Goal: Information Seeking & Learning: Learn about a topic

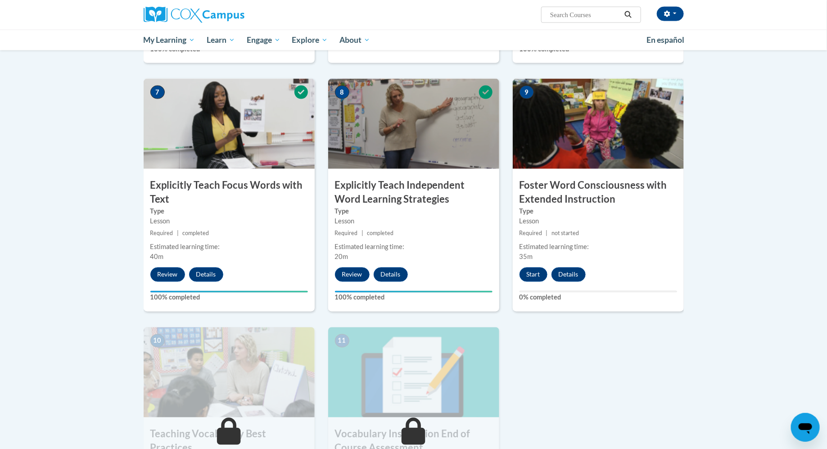
scroll to position [654, 0]
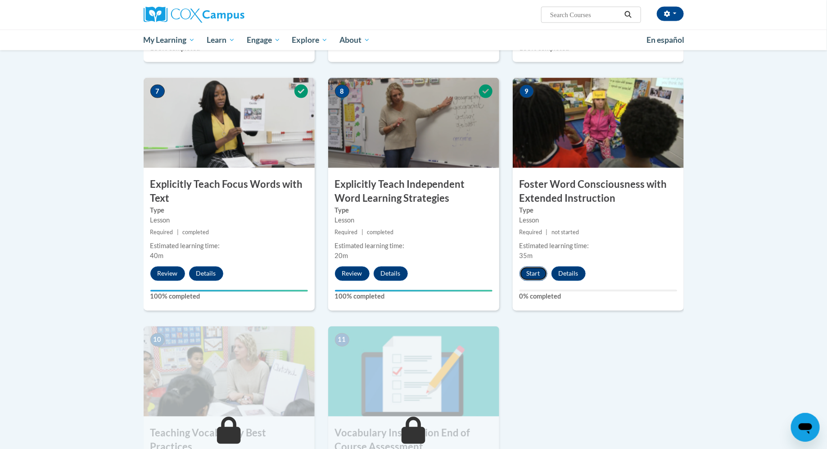
click at [533, 276] on button "Start" at bounding box center [534, 274] width 28 height 14
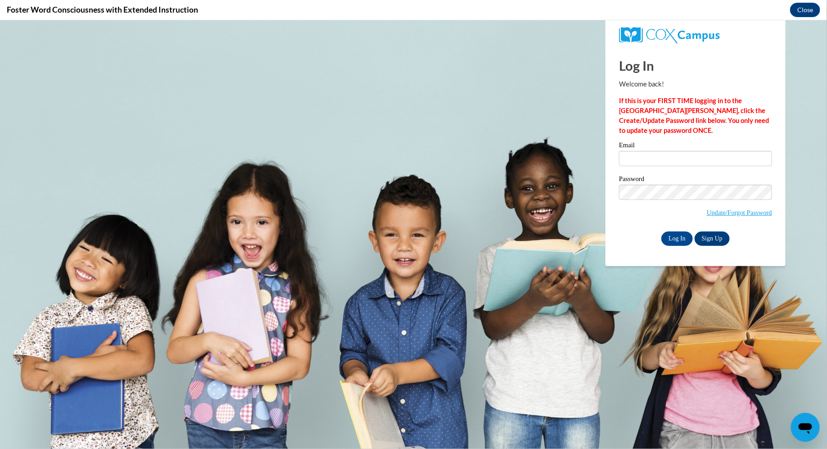
scroll to position [0, 0]
click at [706, 158] on input "Email" at bounding box center [695, 157] width 153 height 15
type input "mwusler@waukesha.k12.wi.us"
click at [673, 237] on input "Log In" at bounding box center [678, 238] width 32 height 14
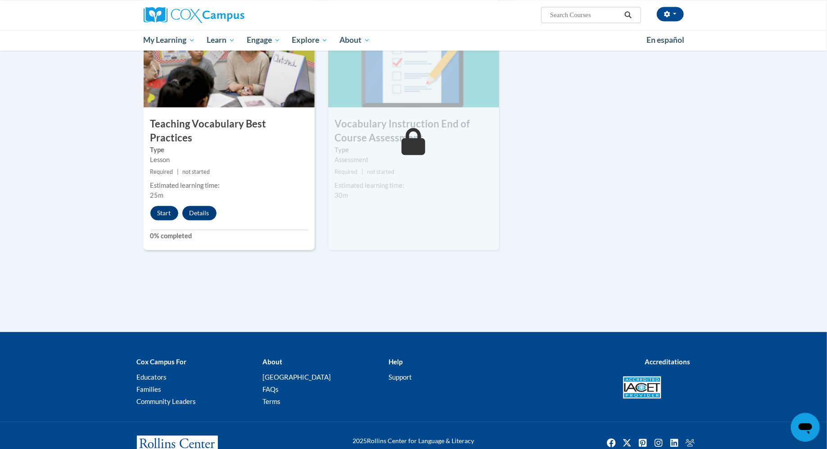
scroll to position [980, 0]
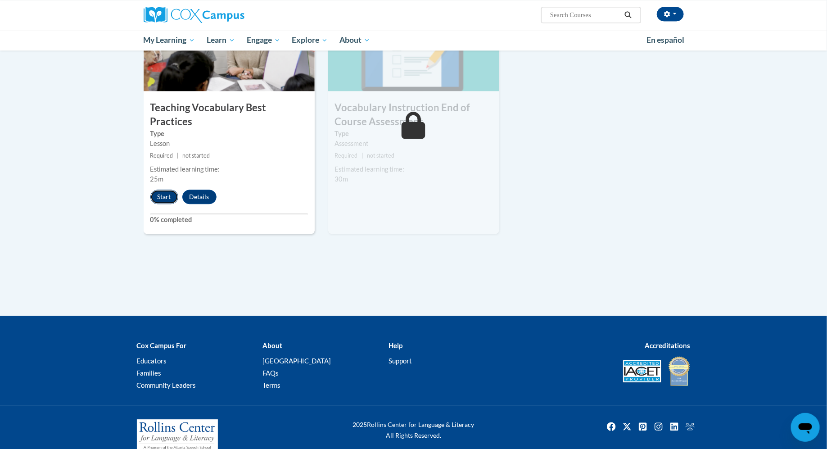
click at [153, 190] on button "Start" at bounding box center [164, 197] width 28 height 14
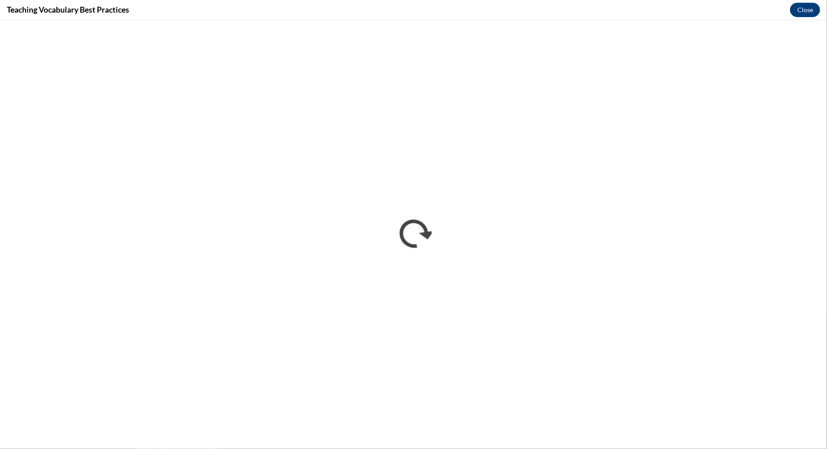
scroll to position [0, 0]
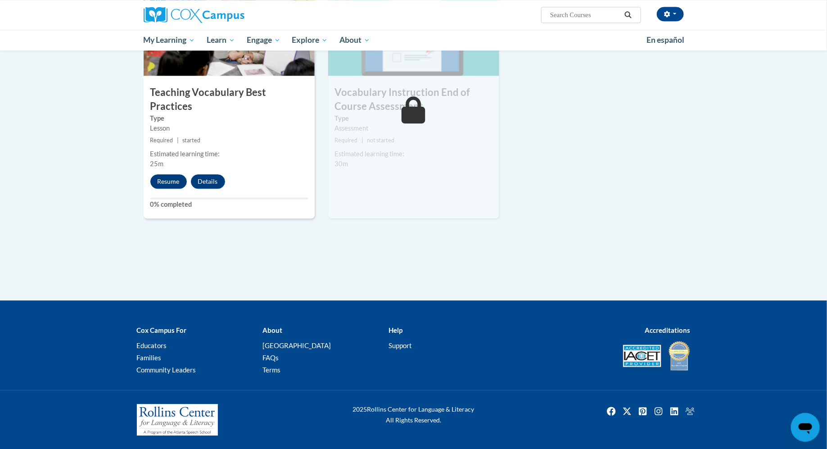
scroll to position [980, 0]
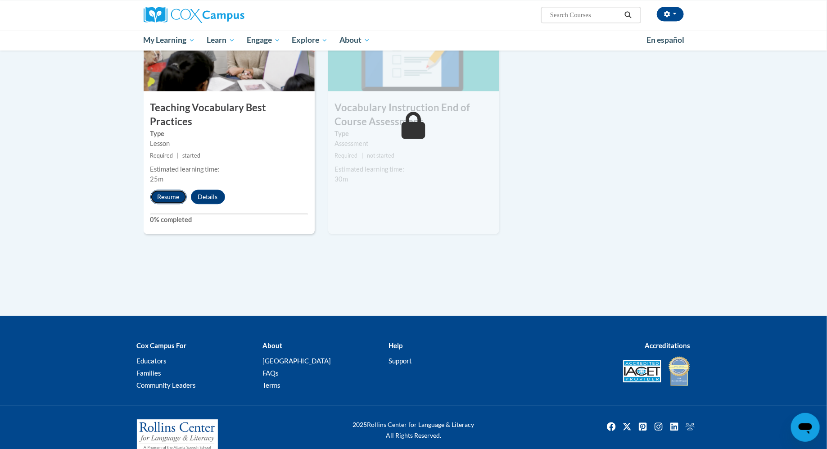
click at [173, 190] on button "Resume" at bounding box center [168, 197] width 36 height 14
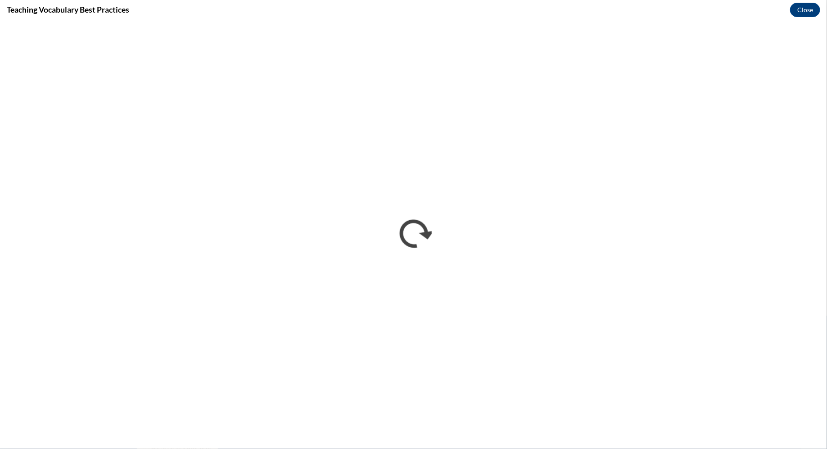
scroll to position [0, 0]
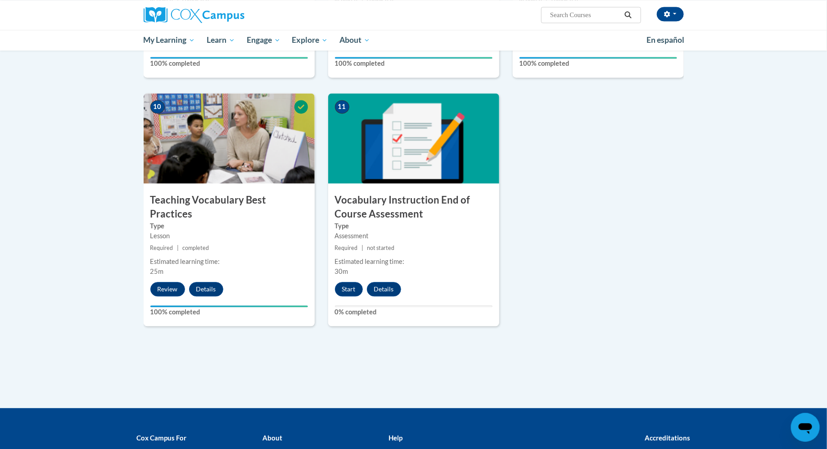
scroll to position [994, 0]
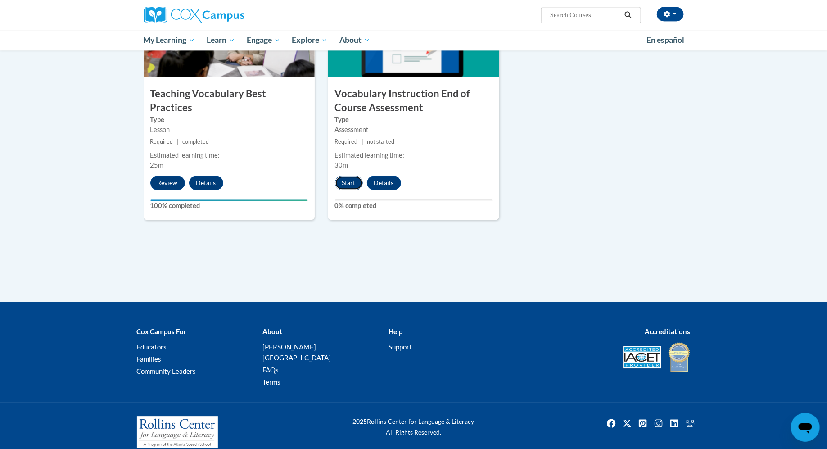
click at [340, 179] on button "Start" at bounding box center [349, 183] width 28 height 14
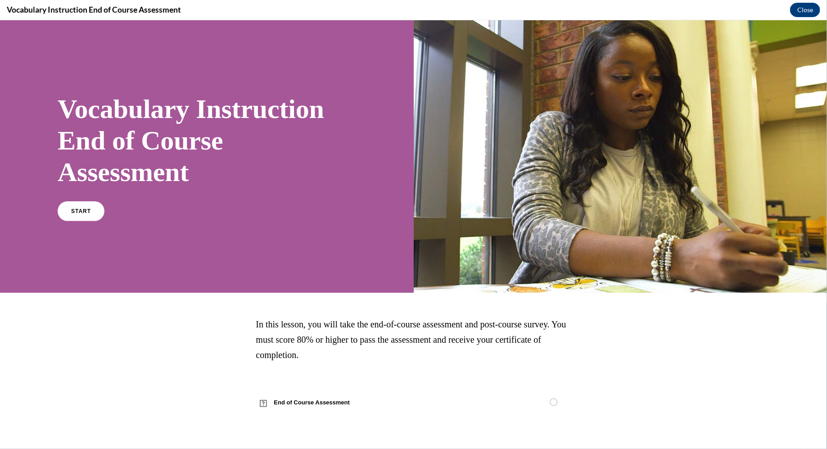
scroll to position [0, 0]
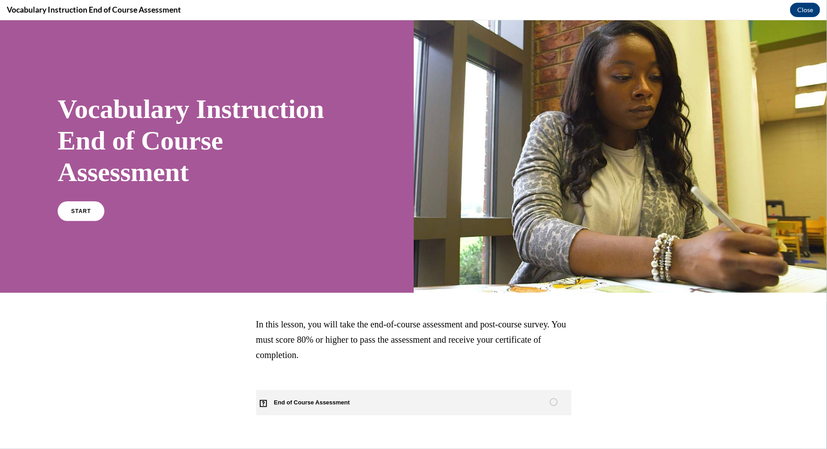
click at [323, 403] on span "End of Course Assessment" at bounding box center [317, 402] width 122 height 25
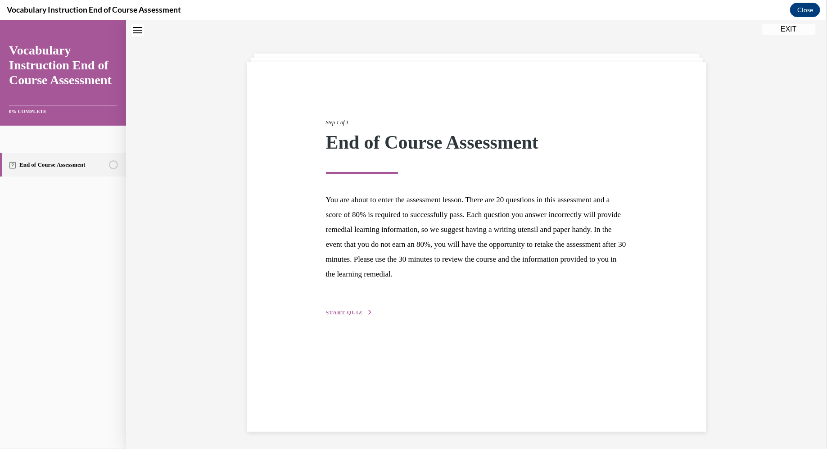
scroll to position [28, 0]
click at [342, 310] on span "START QUIZ" at bounding box center [344, 311] width 37 height 6
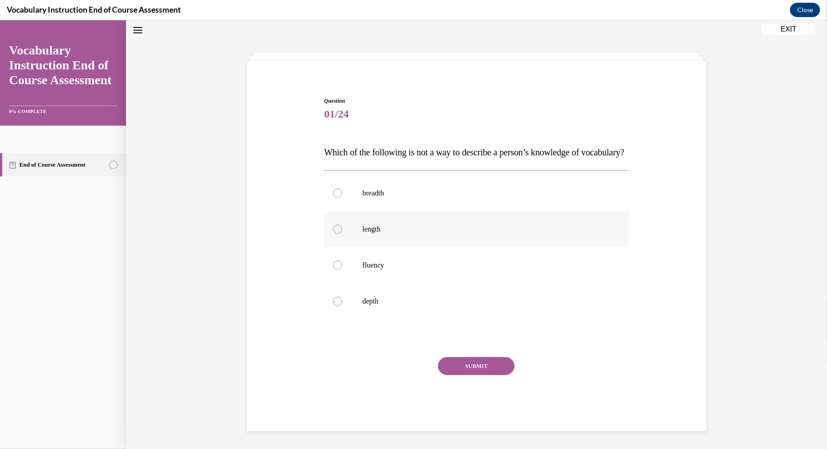
click at [356, 247] on label "length" at bounding box center [476, 229] width 305 height 36
click at [342, 233] on input "length" at bounding box center [337, 228] width 9 height 9
radio input "true"
click at [485, 375] on button "SUBMIT" at bounding box center [476, 366] width 77 height 18
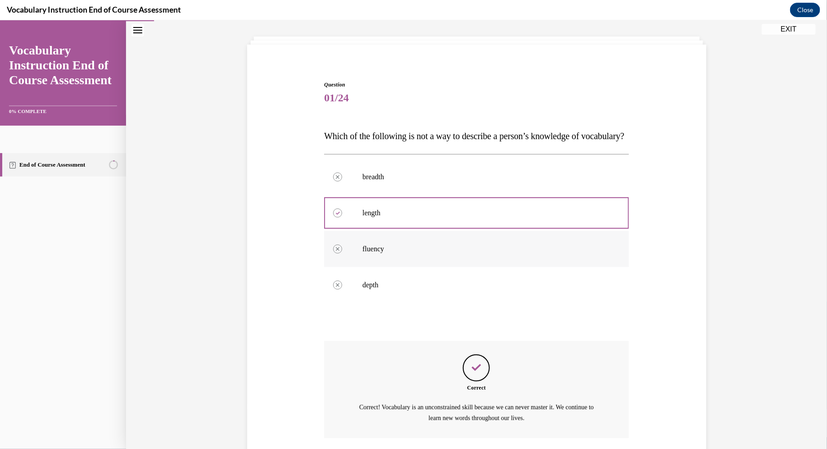
scroll to position [129, 0]
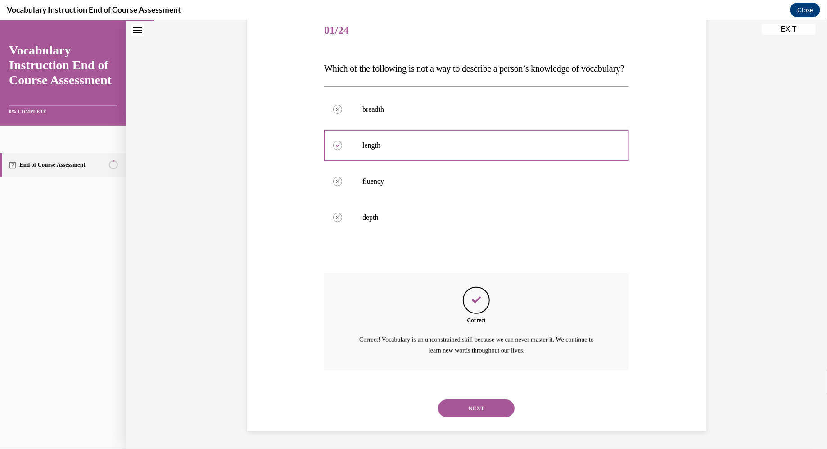
click at [458, 407] on button "NEXT" at bounding box center [476, 408] width 77 height 18
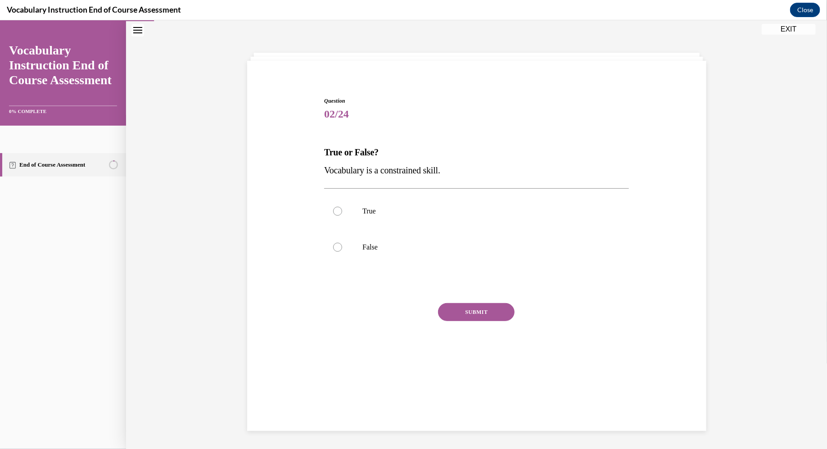
scroll to position [28, 0]
click at [347, 244] on label "False" at bounding box center [476, 247] width 305 height 36
click at [342, 244] on input "False" at bounding box center [337, 246] width 9 height 9
radio input "true"
click at [479, 311] on button "SUBMIT" at bounding box center [476, 312] width 77 height 18
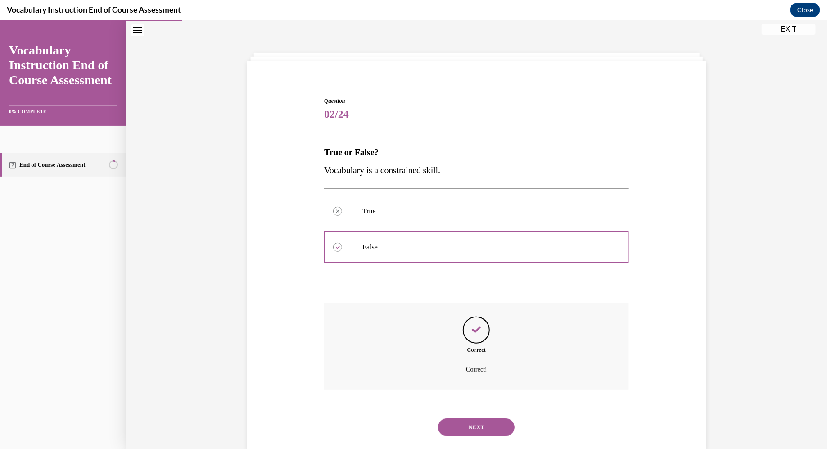
scroll to position [46, 0]
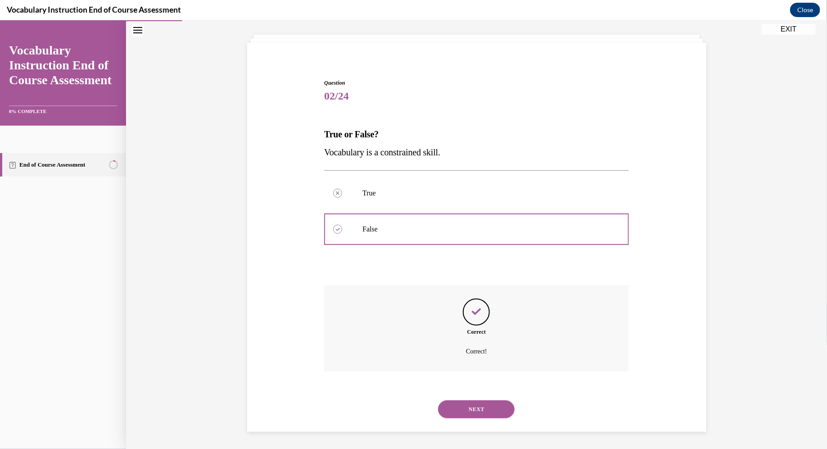
click at [479, 409] on button "NEXT" at bounding box center [476, 409] width 77 height 18
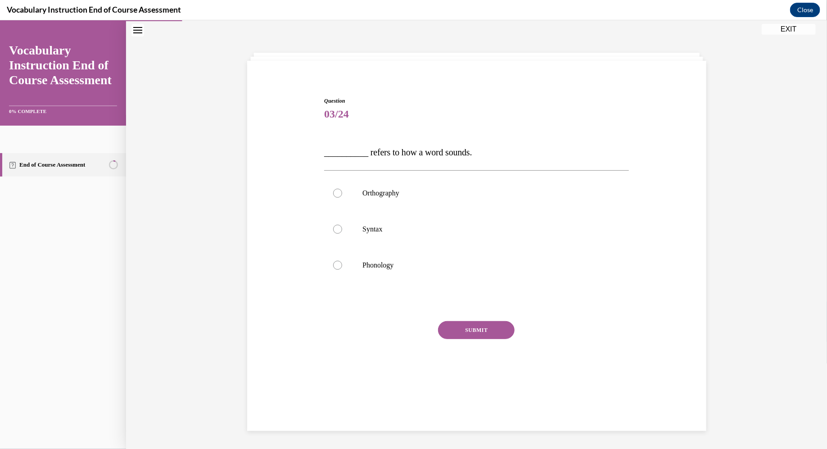
scroll to position [28, 0]
click at [376, 276] on label "Phonology" at bounding box center [476, 265] width 305 height 36
click at [342, 269] on input "Phonology" at bounding box center [337, 264] width 9 height 9
radio input "true"
click at [489, 336] on button "SUBMIT" at bounding box center [476, 330] width 77 height 18
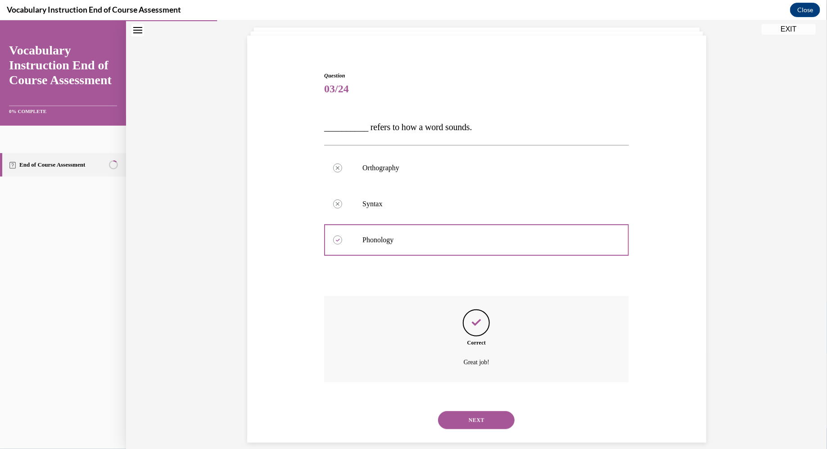
scroll to position [64, 0]
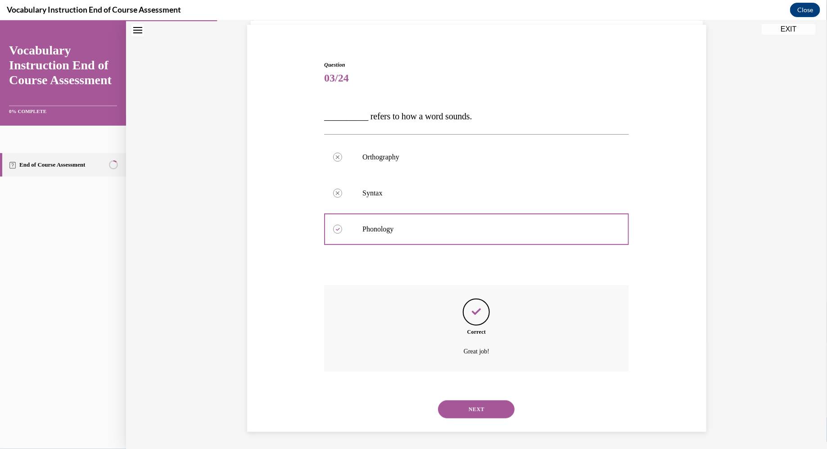
click at [481, 413] on button "NEXT" at bounding box center [476, 409] width 77 height 18
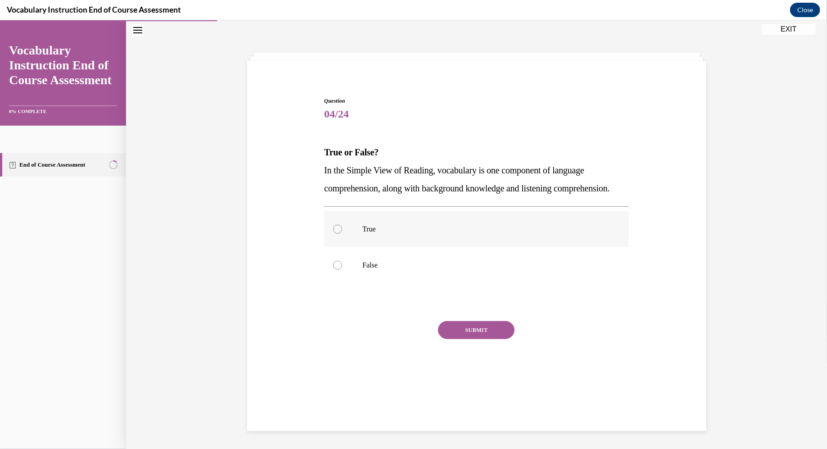
click at [370, 233] on p "True" at bounding box center [485, 228] width 244 height 9
click at [342, 233] on input "True" at bounding box center [337, 228] width 9 height 9
radio input "true"
click at [498, 339] on button "SUBMIT" at bounding box center [476, 330] width 77 height 18
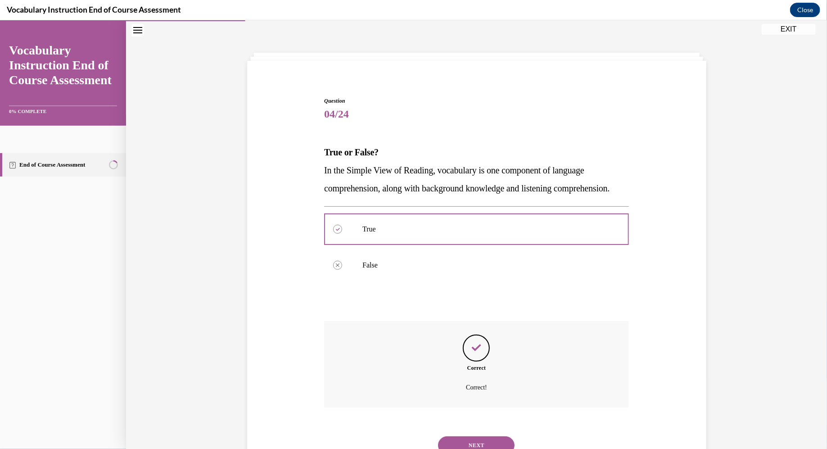
scroll to position [82, 0]
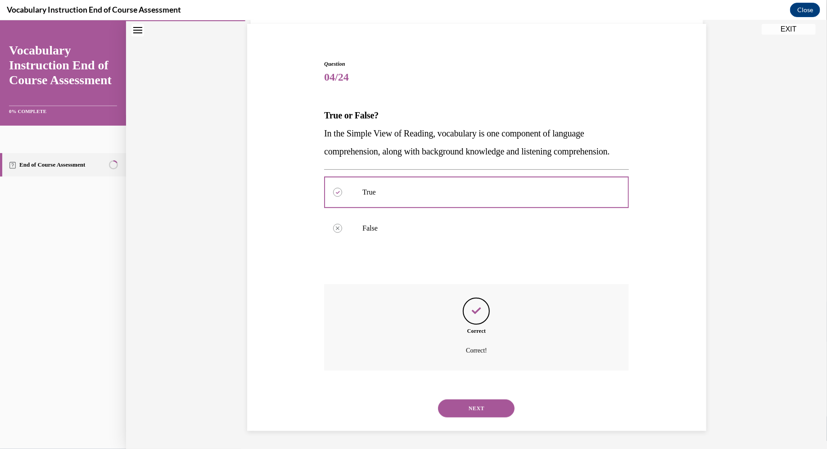
click at [476, 407] on button "NEXT" at bounding box center [476, 408] width 77 height 18
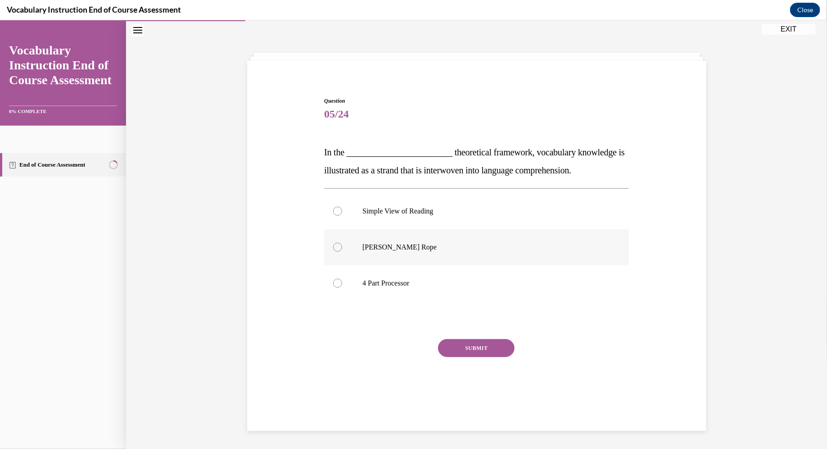
click at [387, 256] on label "Scarborough's Rope" at bounding box center [476, 247] width 305 height 36
click at [342, 251] on input "Scarborough's Rope" at bounding box center [337, 246] width 9 height 9
radio input "true"
click at [496, 349] on button "SUBMIT" at bounding box center [476, 348] width 77 height 18
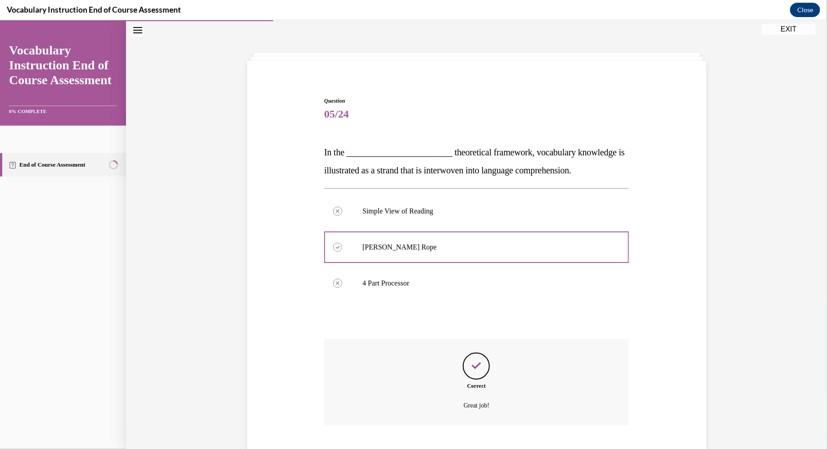
scroll to position [82, 0]
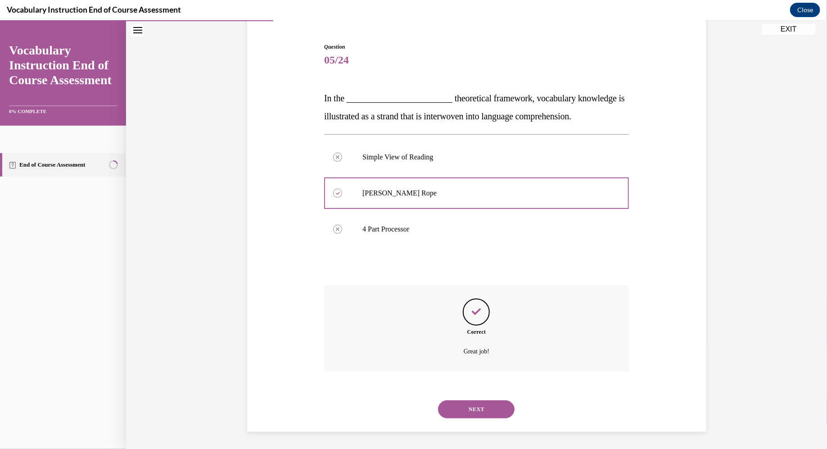
click at [484, 411] on button "NEXT" at bounding box center [476, 409] width 77 height 18
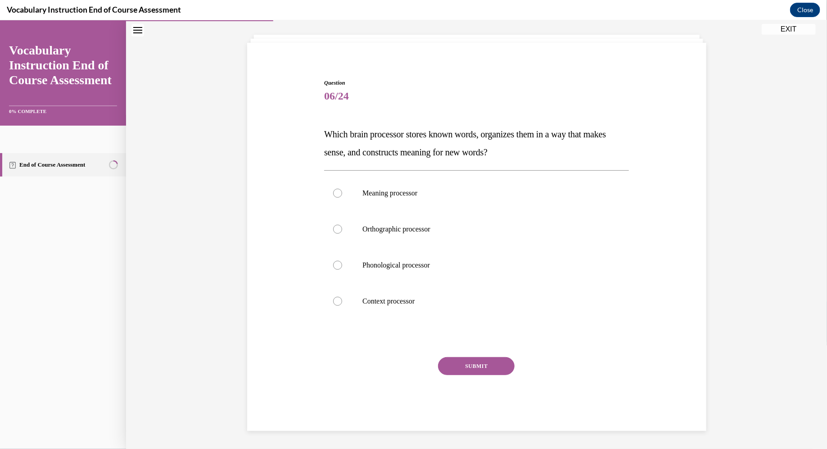
scroll to position [45, 0]
click at [392, 227] on p "Orthographic processor" at bounding box center [485, 229] width 244 height 9
click at [342, 227] on input "Orthographic processor" at bounding box center [337, 229] width 9 height 9
radio input "true"
click at [467, 358] on button "SUBMIT" at bounding box center [476, 367] width 77 height 18
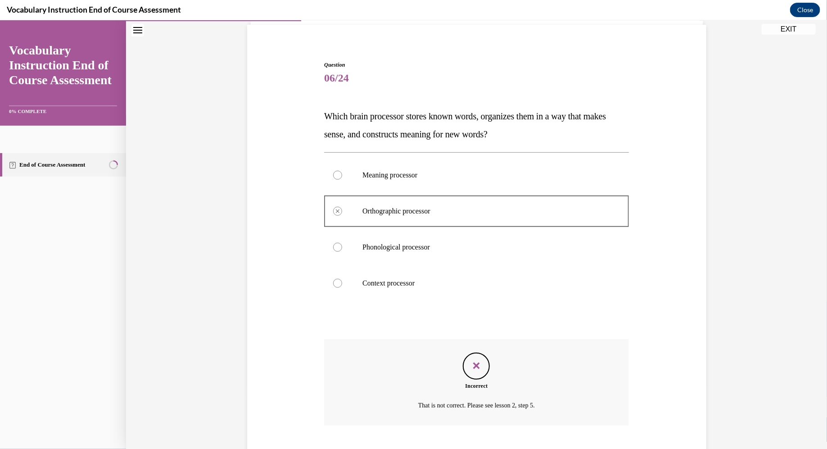
scroll to position [118, 0]
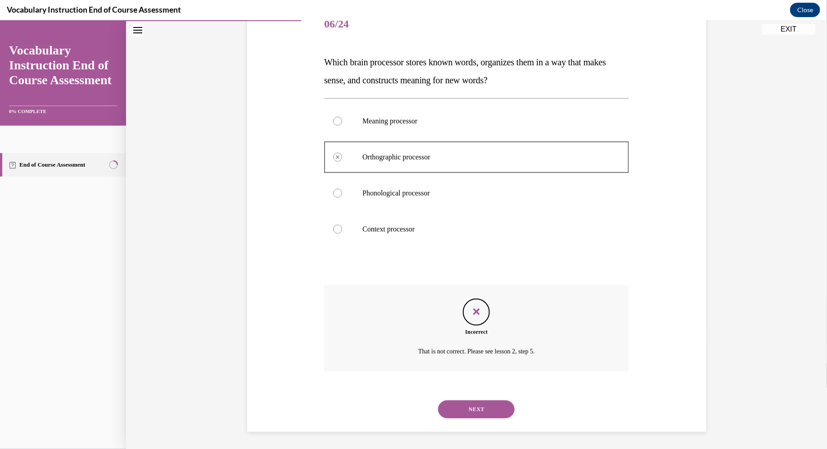
click at [480, 408] on button "NEXT" at bounding box center [476, 409] width 77 height 18
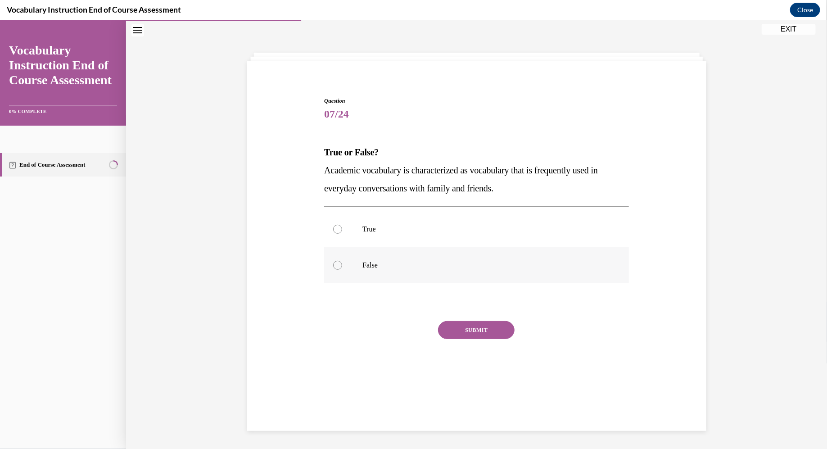
click at [385, 259] on label "False" at bounding box center [476, 265] width 305 height 36
click at [342, 260] on input "False" at bounding box center [337, 264] width 9 height 9
radio input "true"
click at [478, 329] on button "SUBMIT" at bounding box center [476, 330] width 77 height 18
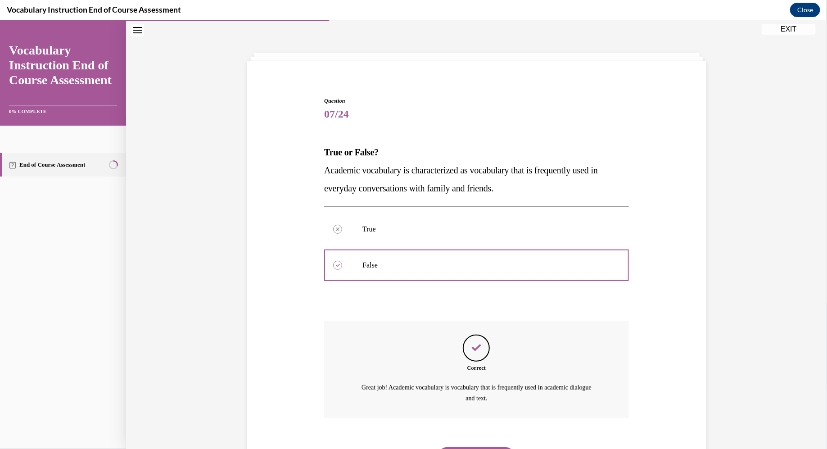
scroll to position [75, 0]
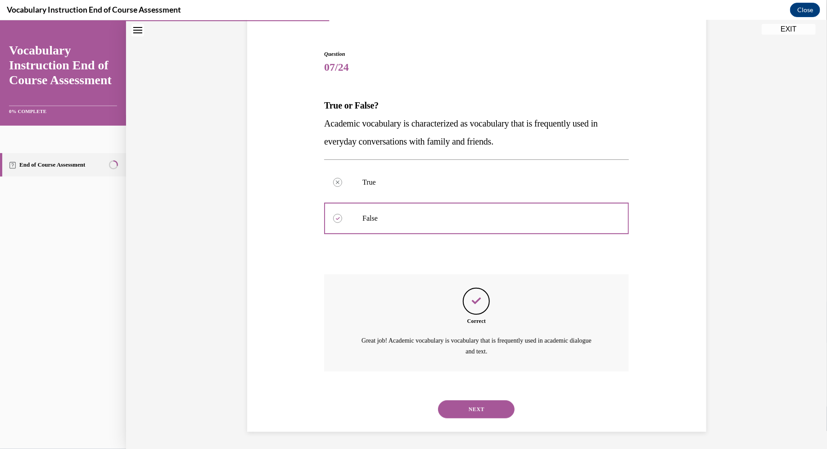
click at [466, 408] on button "NEXT" at bounding box center [476, 409] width 77 height 18
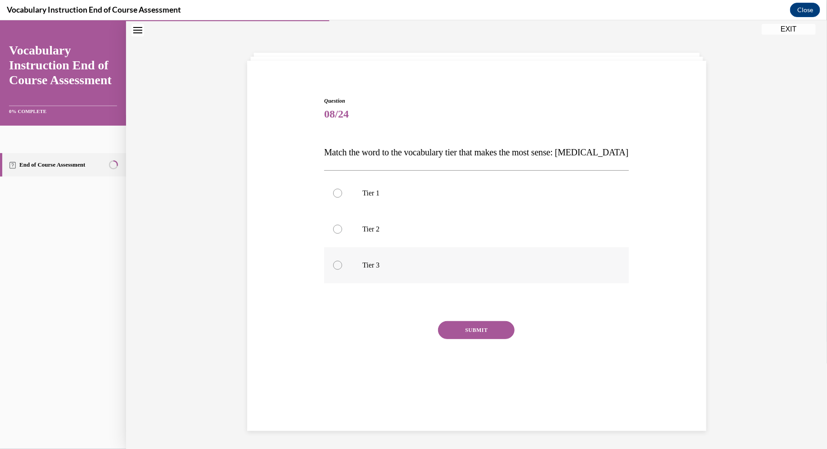
click at [354, 267] on label "Tier 3" at bounding box center [476, 265] width 305 height 36
click at [342, 267] on input "Tier 3" at bounding box center [337, 264] width 9 height 9
radio input "true"
click at [473, 322] on button "SUBMIT" at bounding box center [476, 330] width 77 height 18
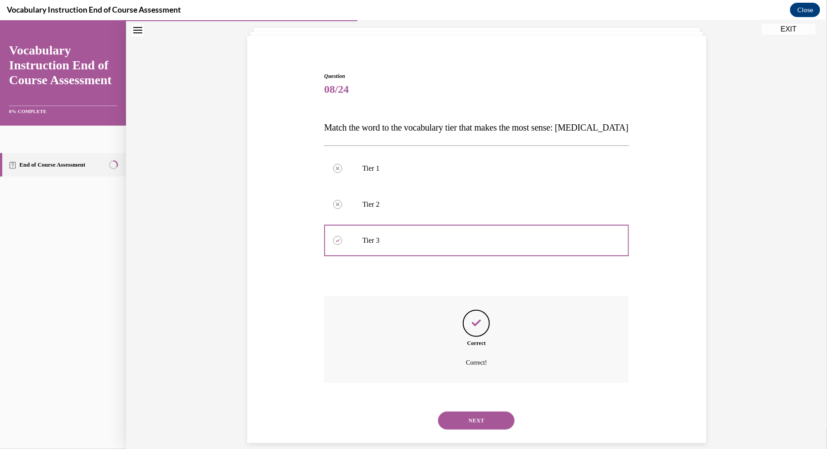
scroll to position [64, 0]
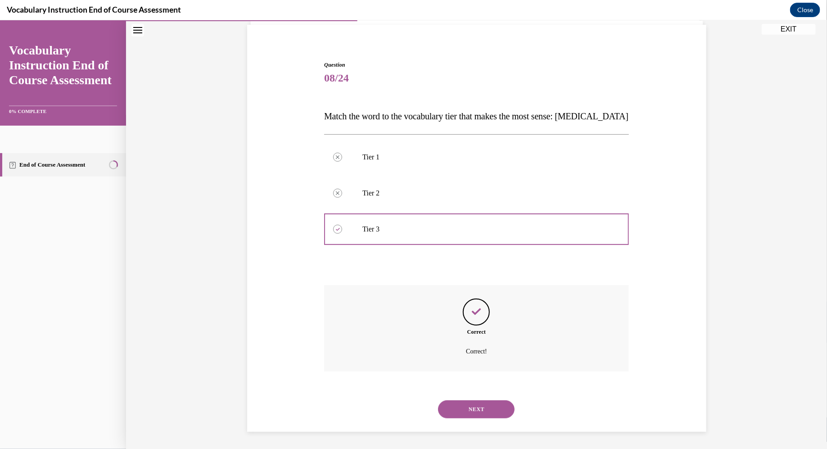
click at [478, 411] on button "NEXT" at bounding box center [476, 409] width 77 height 18
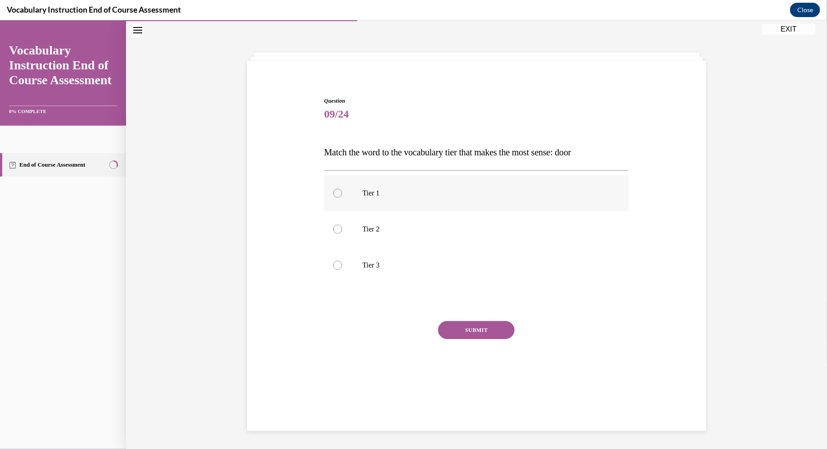
click at [369, 194] on p "Tier 1" at bounding box center [485, 192] width 244 height 9
click at [342, 194] on input "Tier 1" at bounding box center [337, 192] width 9 height 9
radio input "true"
click at [458, 328] on button "SUBMIT" at bounding box center [476, 330] width 77 height 18
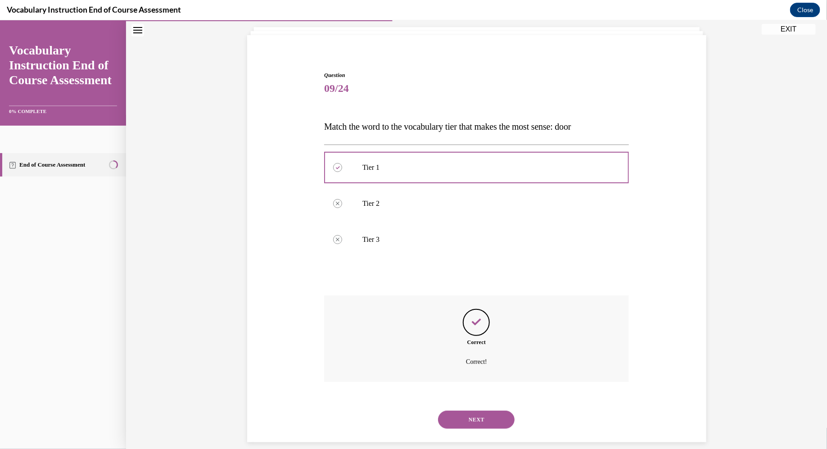
scroll to position [64, 0]
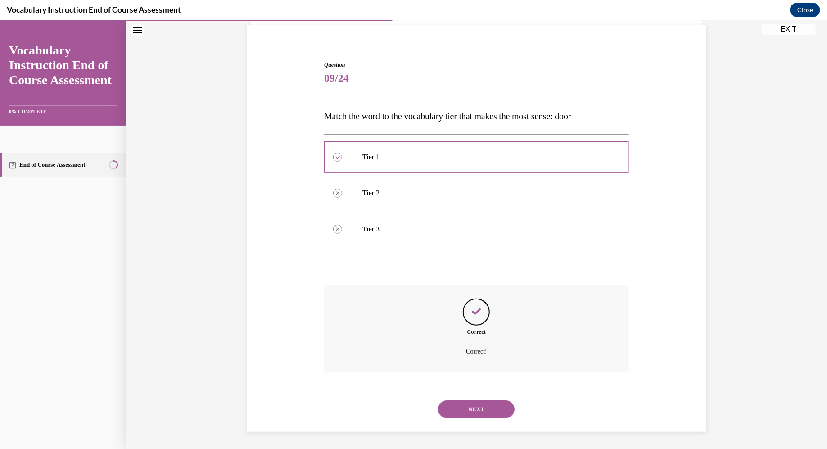
click at [463, 412] on button "NEXT" at bounding box center [476, 409] width 77 height 18
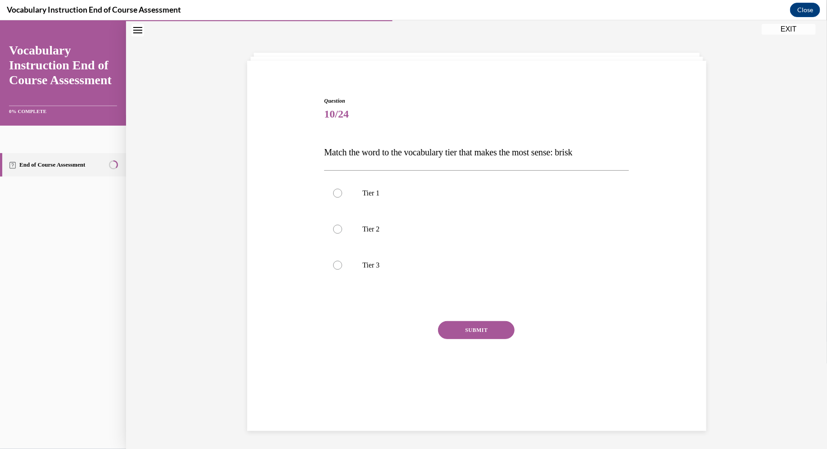
scroll to position [28, 0]
click at [356, 222] on label "Tier 2" at bounding box center [476, 229] width 305 height 36
click at [342, 224] on input "Tier 2" at bounding box center [337, 228] width 9 height 9
radio input "true"
click at [478, 332] on button "SUBMIT" at bounding box center [476, 330] width 77 height 18
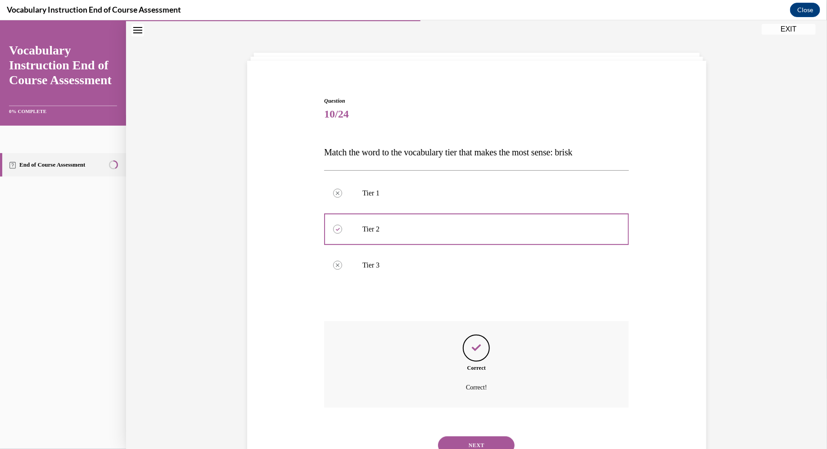
scroll to position [64, 0]
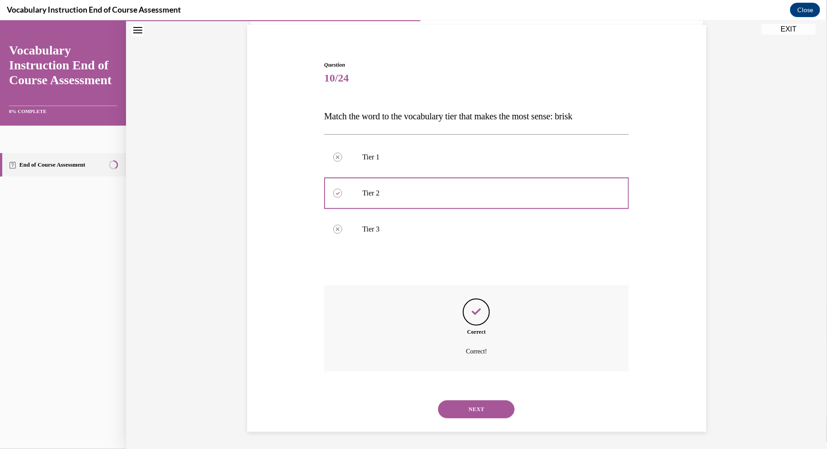
click at [474, 415] on button "NEXT" at bounding box center [476, 409] width 77 height 18
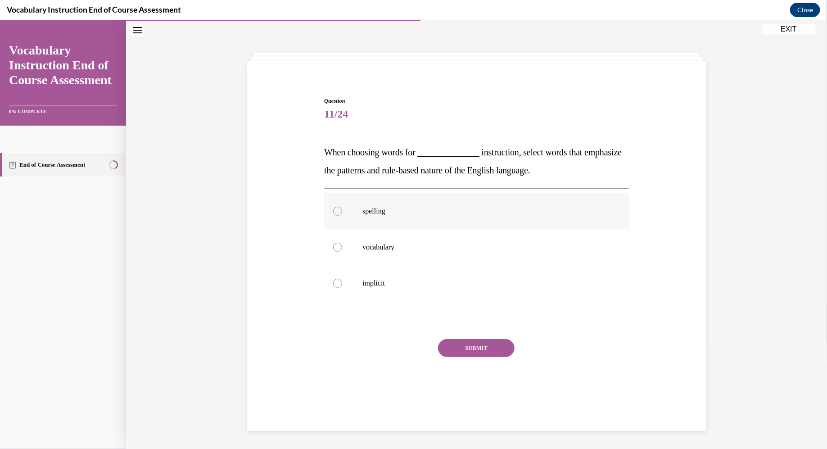
click at [400, 218] on label "spelling" at bounding box center [476, 211] width 305 height 36
click at [342, 215] on input "spelling" at bounding box center [337, 210] width 9 height 9
radio input "true"
click at [493, 350] on button "SUBMIT" at bounding box center [476, 348] width 77 height 18
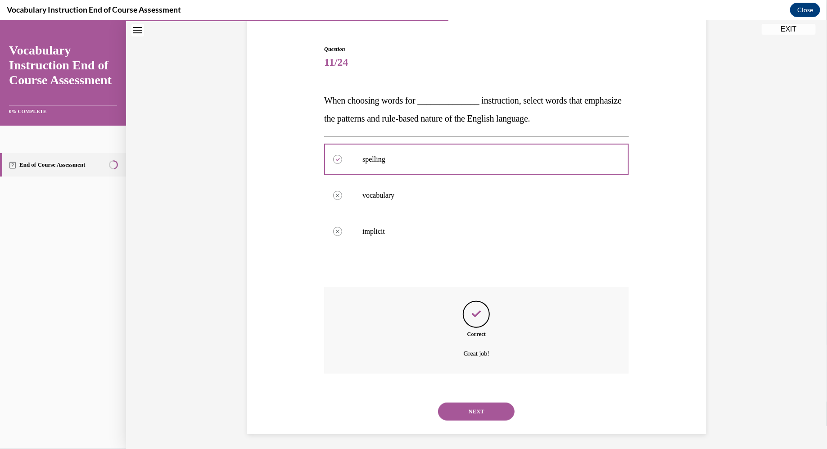
scroll to position [82, 0]
click at [482, 400] on button "NEXT" at bounding box center [476, 409] width 77 height 18
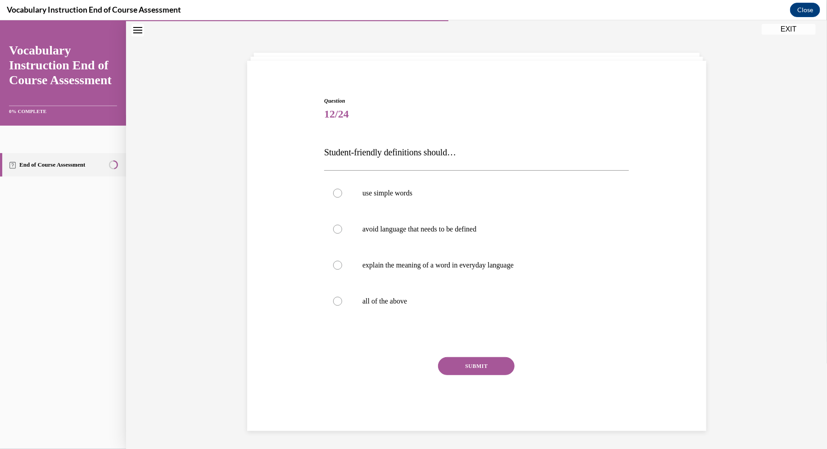
scroll to position [28, 0]
click at [387, 320] on div "use simple words avoid language that needs to be defined explain the meaning of…" at bounding box center [476, 247] width 305 height 154
click at [374, 298] on p "all of the above" at bounding box center [485, 300] width 244 height 9
click at [342, 298] on input "all of the above" at bounding box center [337, 300] width 9 height 9
radio input "true"
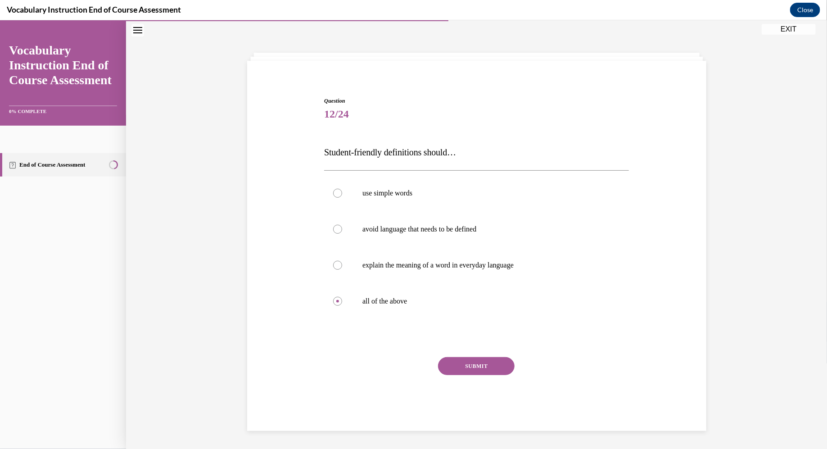
click at [481, 370] on button "SUBMIT" at bounding box center [476, 366] width 77 height 18
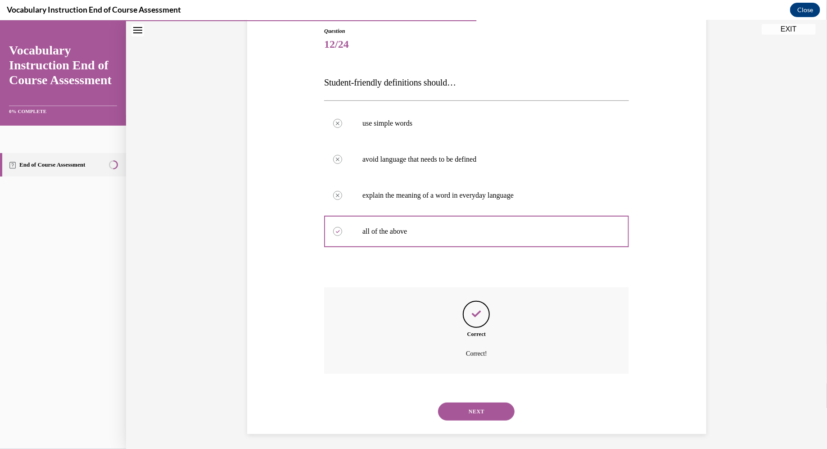
scroll to position [100, 0]
click at [453, 410] on button "NEXT" at bounding box center [476, 409] width 77 height 18
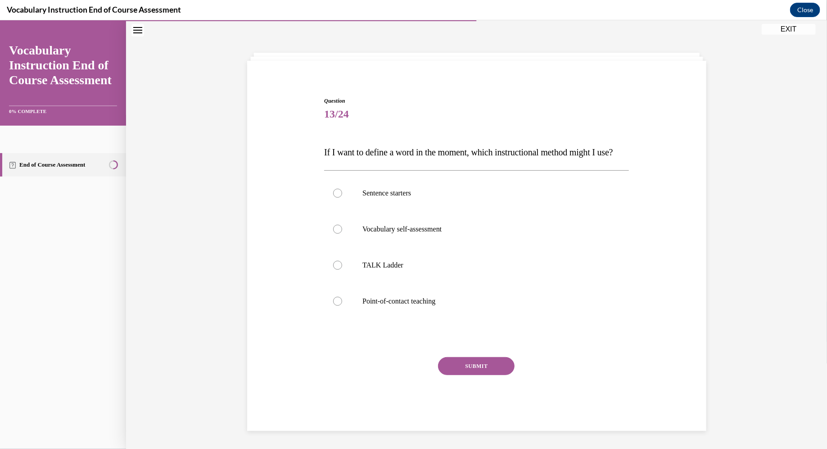
scroll to position [45, 0]
click at [387, 305] on p "Point-of-contact teaching" at bounding box center [485, 300] width 244 height 9
click at [342, 305] on input "Point-of-contact teaching" at bounding box center [337, 300] width 9 height 9
radio input "true"
click at [481, 371] on button "SUBMIT" at bounding box center [476, 366] width 77 height 18
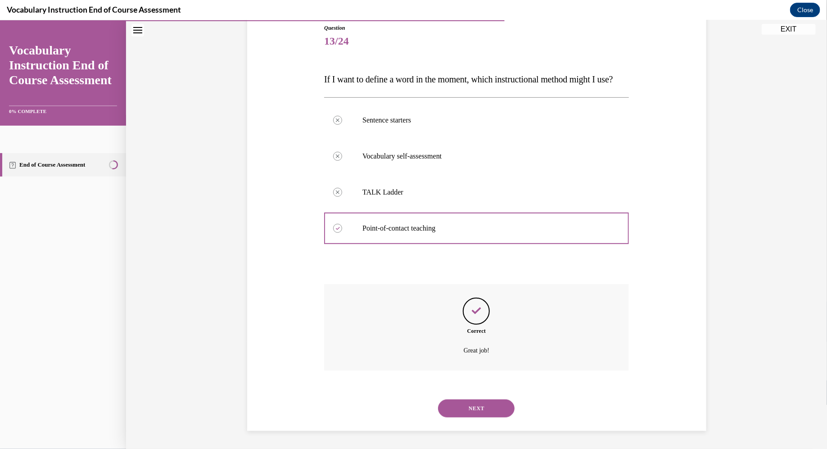
scroll to position [118, 0]
click at [473, 410] on button "NEXT" at bounding box center [476, 408] width 77 height 18
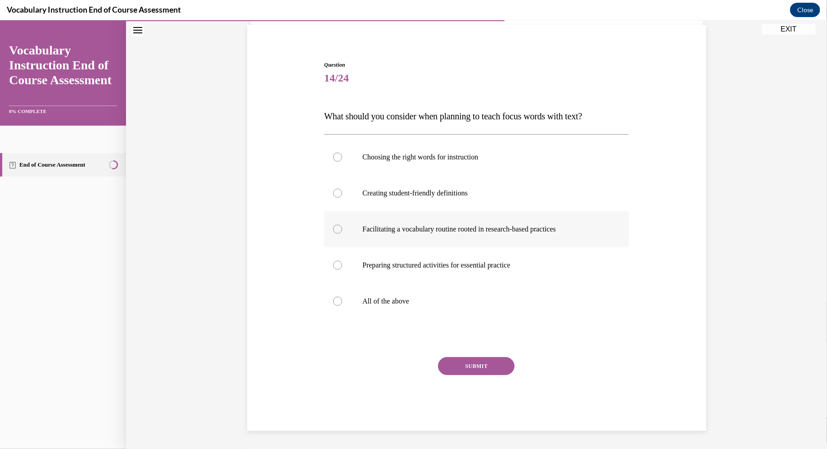
scroll to position [63, 0]
click at [393, 307] on label "All of the above" at bounding box center [476, 302] width 305 height 36
click at [342, 306] on input "All of the above" at bounding box center [337, 301] width 9 height 9
radio input "true"
click at [479, 367] on button "SUBMIT" at bounding box center [476, 367] width 77 height 18
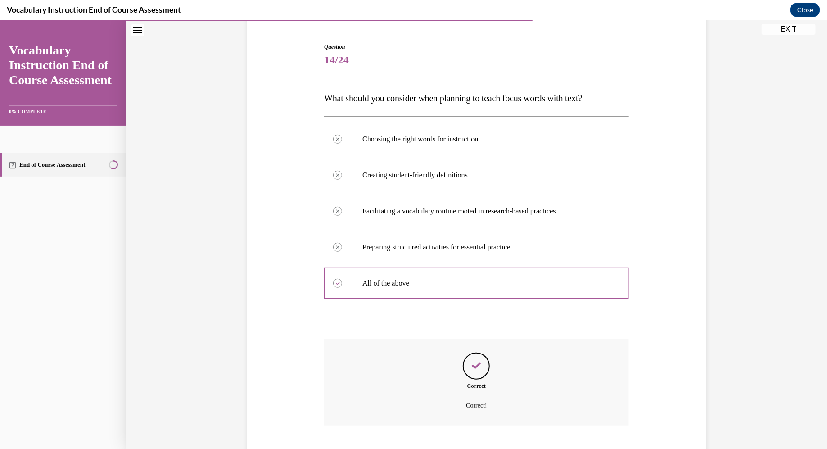
scroll to position [136, 0]
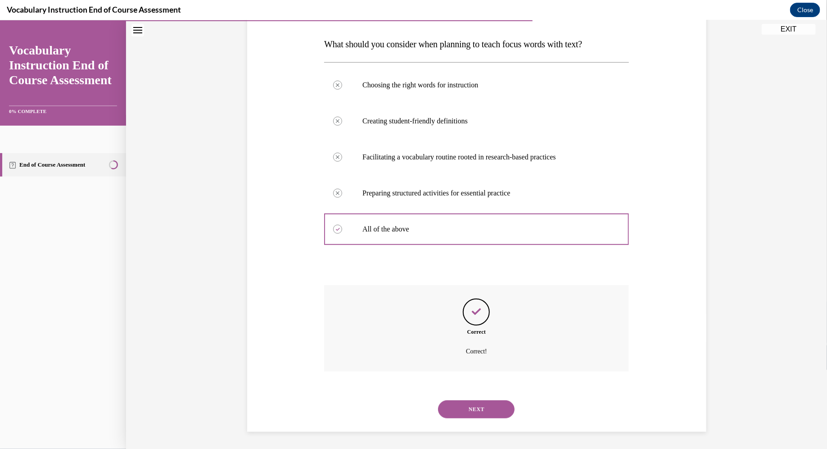
click at [476, 410] on button "NEXT" at bounding box center [476, 409] width 77 height 18
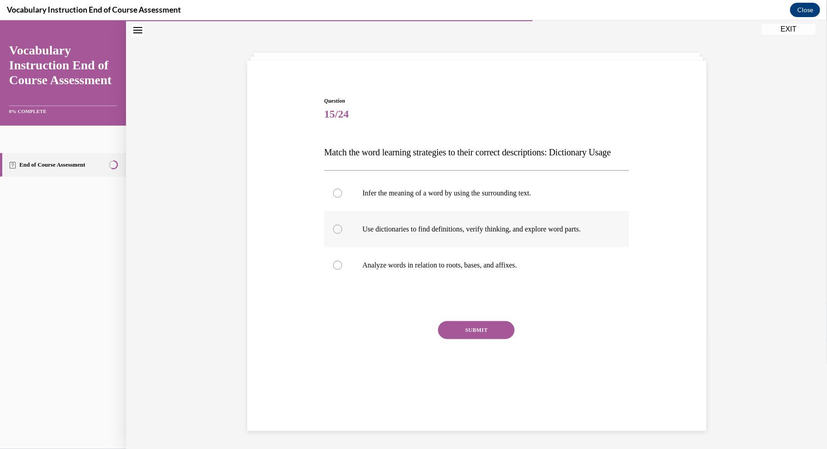
click at [403, 240] on label "Use dictionaries to find definitions, verify thinking, and explore word parts." at bounding box center [476, 229] width 305 height 36
click at [342, 233] on input "Use dictionaries to find definitions, verify thinking, and explore word parts." at bounding box center [337, 228] width 9 height 9
radio input "true"
click at [480, 339] on button "SUBMIT" at bounding box center [476, 330] width 77 height 18
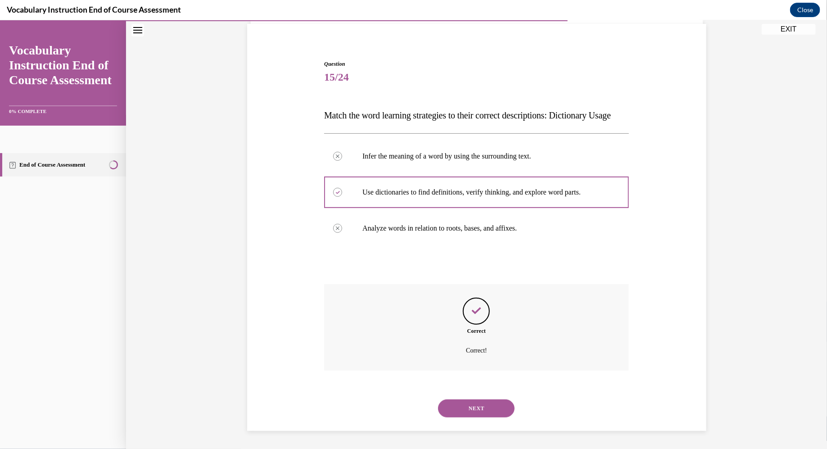
scroll to position [82, 0]
click at [458, 408] on button "NEXT" at bounding box center [476, 408] width 77 height 18
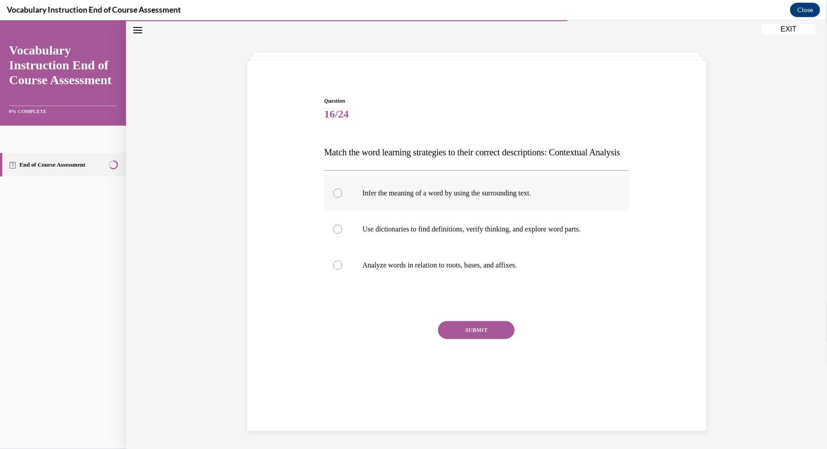
click at [403, 205] on label "Infer the meaning of a word by using the surrounding text." at bounding box center [476, 193] width 305 height 36
click at [342, 197] on input "Infer the meaning of a word by using the surrounding text." at bounding box center [337, 192] width 9 height 9
radio input "true"
click at [458, 339] on button "SUBMIT" at bounding box center [476, 330] width 77 height 18
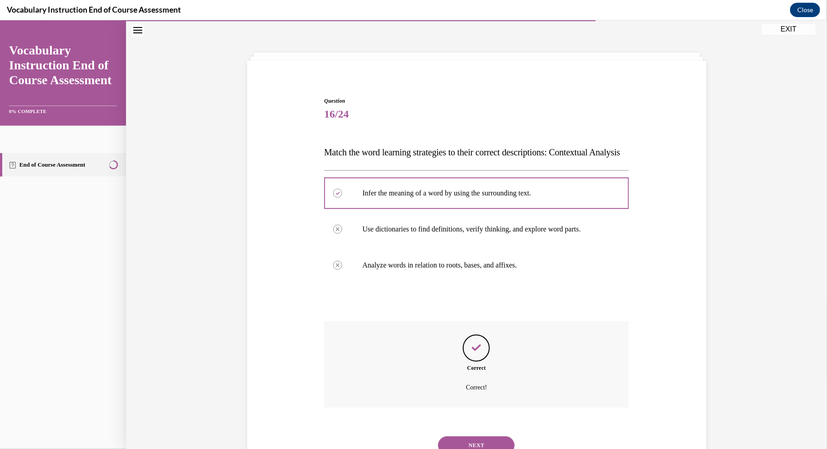
scroll to position [82, 0]
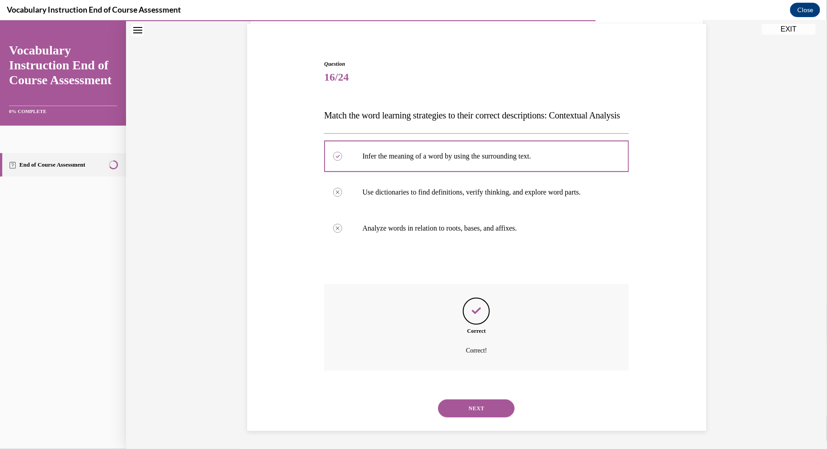
click at [467, 408] on button "NEXT" at bounding box center [476, 408] width 77 height 18
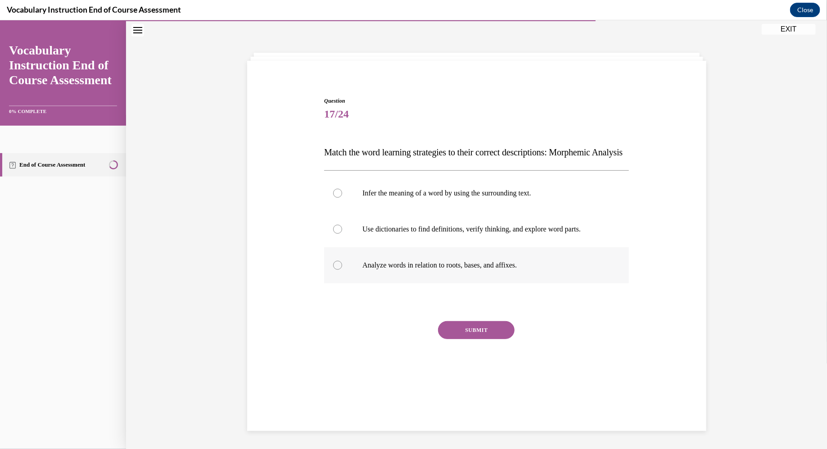
click at [429, 283] on label "Analyze words in relation to roots, bases, and affixes." at bounding box center [476, 265] width 305 height 36
click at [342, 269] on input "Analyze words in relation to roots, bases, and affixes." at bounding box center [337, 264] width 9 height 9
radio input "true"
click at [481, 339] on button "SUBMIT" at bounding box center [476, 330] width 77 height 18
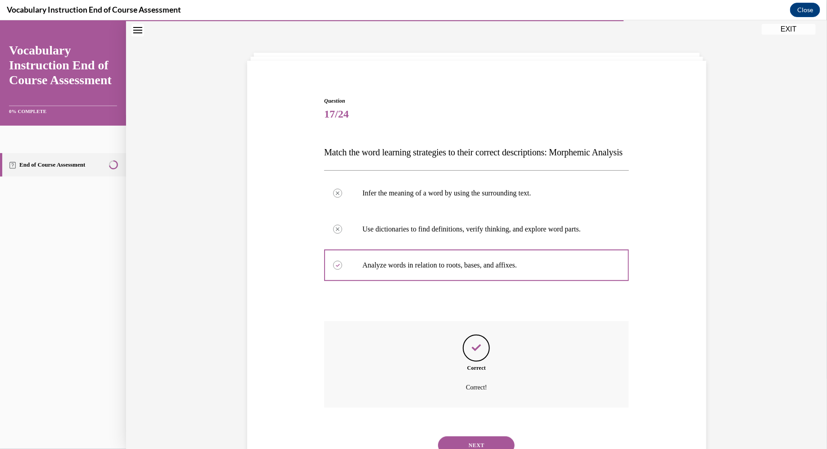
scroll to position [82, 0]
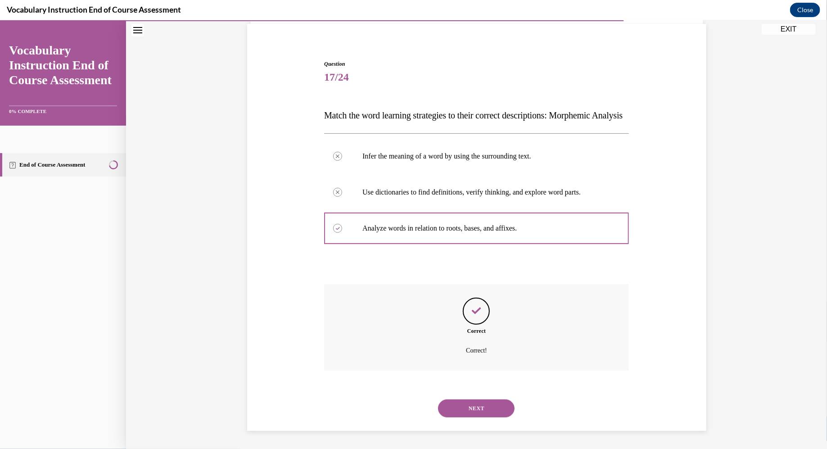
click at [475, 407] on button "NEXT" at bounding box center [476, 408] width 77 height 18
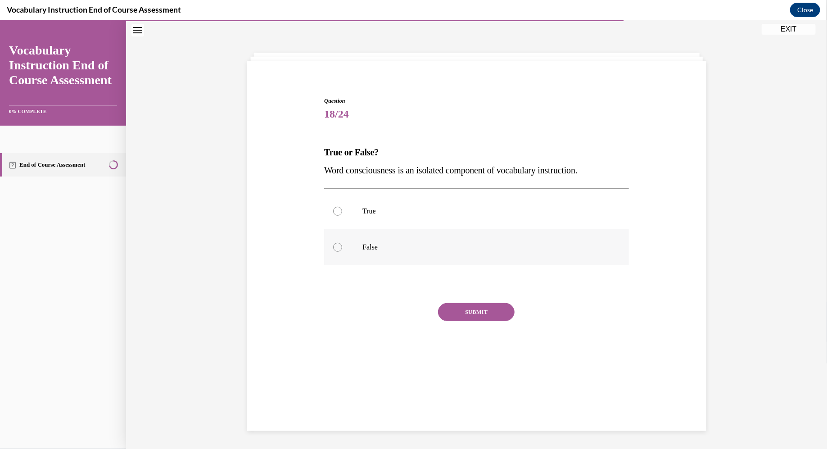
click at [377, 251] on p "False" at bounding box center [485, 246] width 244 height 9
click at [342, 251] on input "False" at bounding box center [337, 246] width 9 height 9
radio input "true"
click at [479, 310] on button "SUBMIT" at bounding box center [476, 312] width 77 height 18
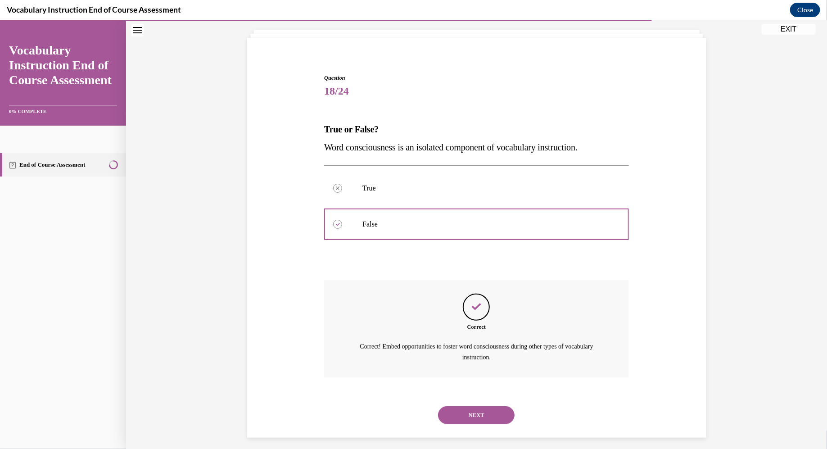
scroll to position [57, 0]
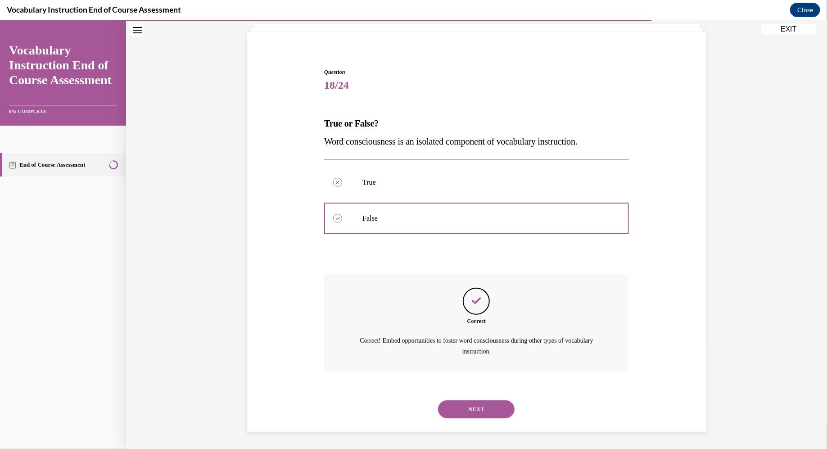
click at [471, 405] on button "NEXT" at bounding box center [476, 409] width 77 height 18
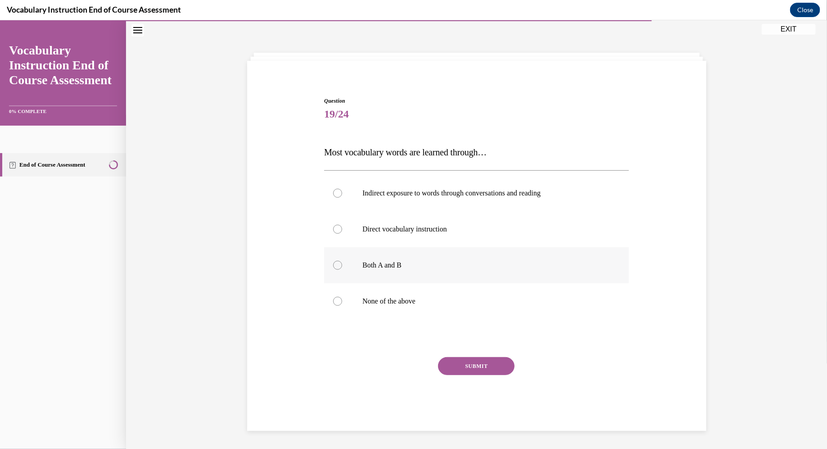
click at [373, 264] on p "Both A and B" at bounding box center [485, 264] width 244 height 9
click at [342, 264] on input "Both A and B" at bounding box center [337, 264] width 9 height 9
radio input "true"
click at [480, 363] on button "SUBMIT" at bounding box center [476, 366] width 77 height 18
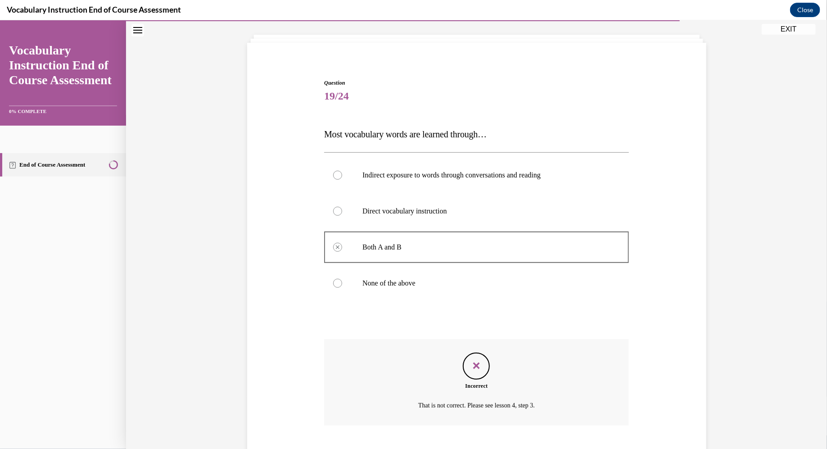
scroll to position [100, 0]
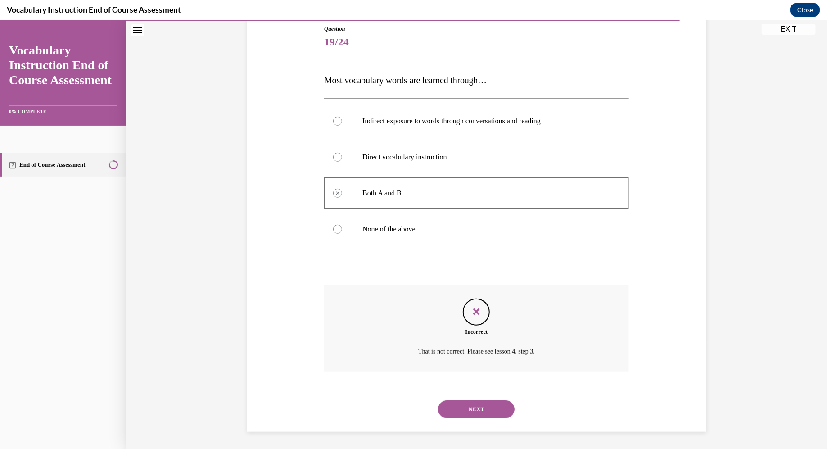
click at [489, 411] on button "NEXT" at bounding box center [476, 409] width 77 height 18
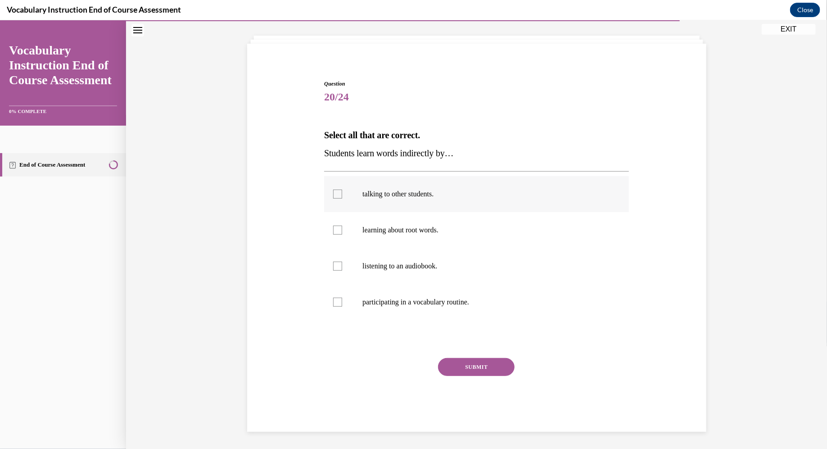
click at [379, 196] on p "talking to other students." at bounding box center [485, 193] width 244 height 9
click at [342, 196] on input "talking to other students." at bounding box center [337, 193] width 9 height 9
checkbox input "true"
click at [390, 269] on p "listening to an audiobook." at bounding box center [485, 265] width 244 height 9
click at [342, 269] on input "listening to an audiobook." at bounding box center [337, 265] width 9 height 9
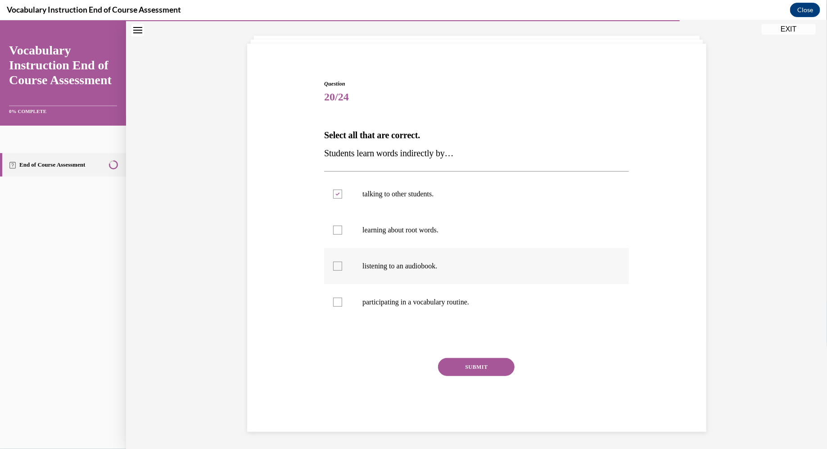
checkbox input "true"
click at [466, 364] on button "SUBMIT" at bounding box center [476, 367] width 77 height 18
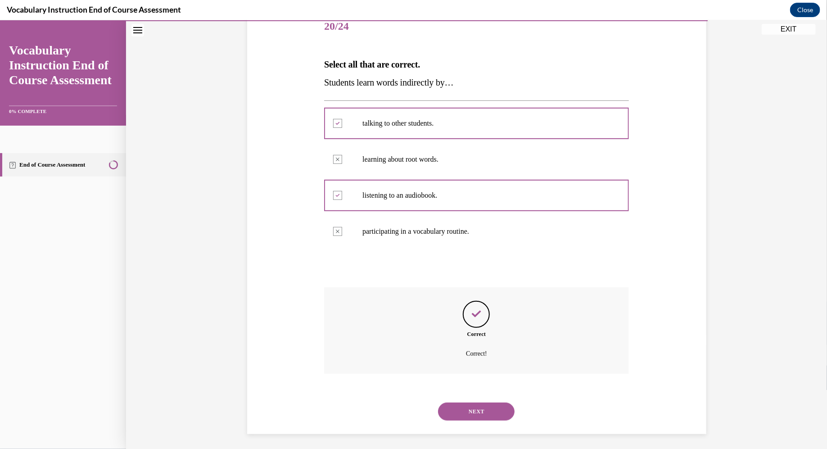
scroll to position [118, 0]
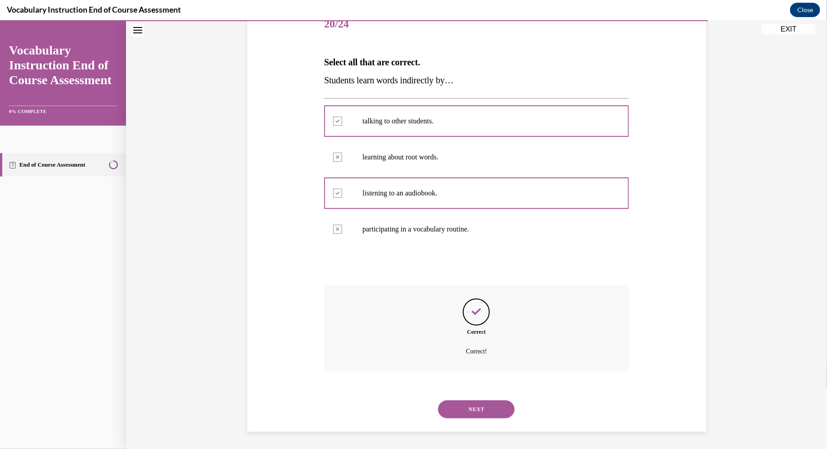
click at [469, 407] on button "NEXT" at bounding box center [476, 409] width 77 height 18
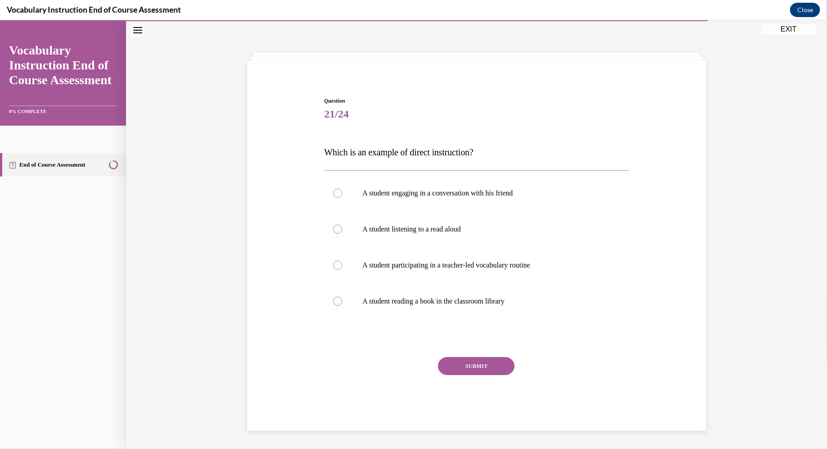
scroll to position [28, 0]
click at [408, 270] on label "A student participating in a teacher-led vocabulary routine" at bounding box center [476, 265] width 305 height 36
click at [342, 269] on input "A student participating in a teacher-led vocabulary routine" at bounding box center [337, 264] width 9 height 9
radio input "true"
click at [463, 363] on button "SUBMIT" at bounding box center [476, 366] width 77 height 18
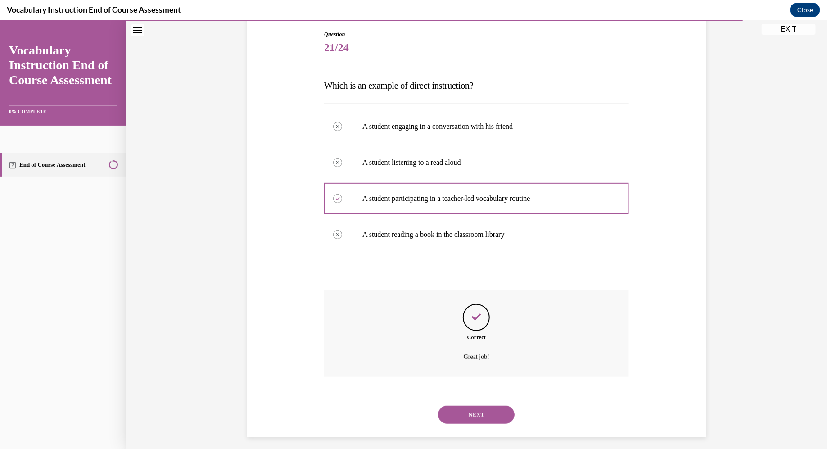
scroll to position [100, 0]
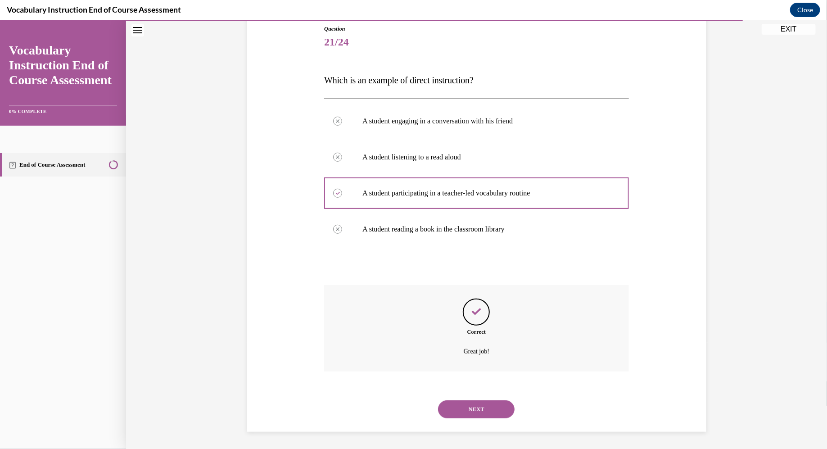
click at [467, 403] on button "NEXT" at bounding box center [476, 409] width 77 height 18
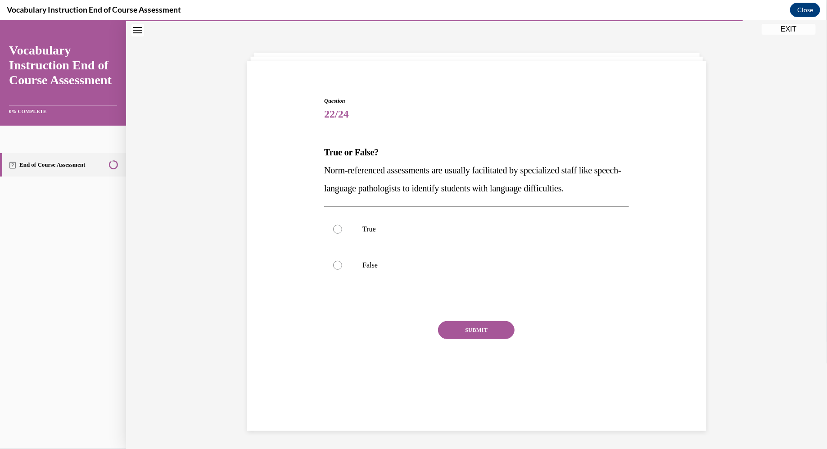
scroll to position [28, 0]
click at [366, 237] on label "True" at bounding box center [476, 229] width 305 height 36
click at [342, 233] on input "True" at bounding box center [337, 228] width 9 height 9
radio input "true"
click at [372, 260] on p "False" at bounding box center [485, 264] width 244 height 9
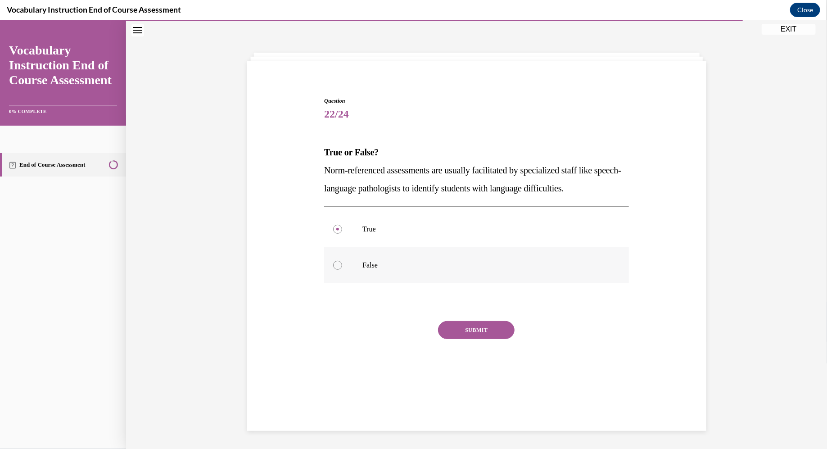
click at [342, 260] on input "False" at bounding box center [337, 264] width 9 height 9
radio input "true"
click at [369, 239] on label "True" at bounding box center [476, 229] width 305 height 36
click at [342, 233] on input "True" at bounding box center [337, 228] width 9 height 9
radio input "true"
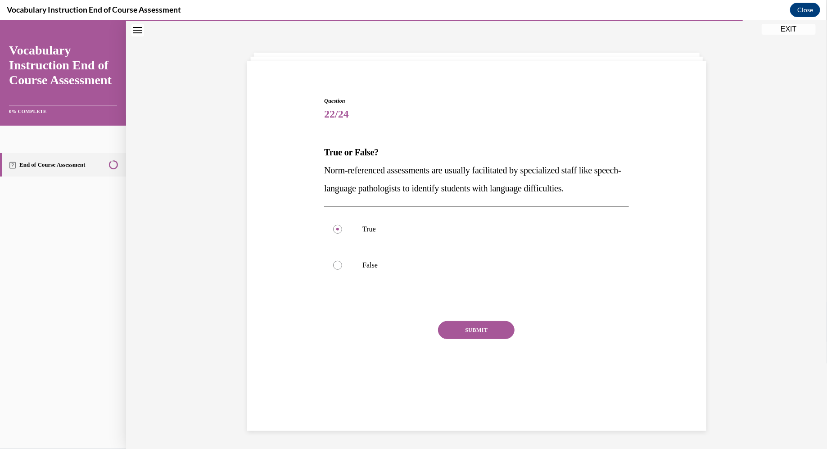
click at [479, 329] on button "SUBMIT" at bounding box center [476, 330] width 77 height 18
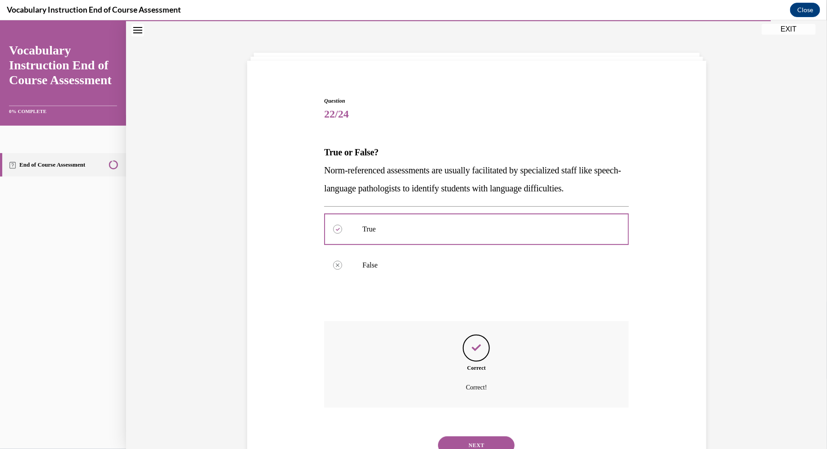
scroll to position [64, 0]
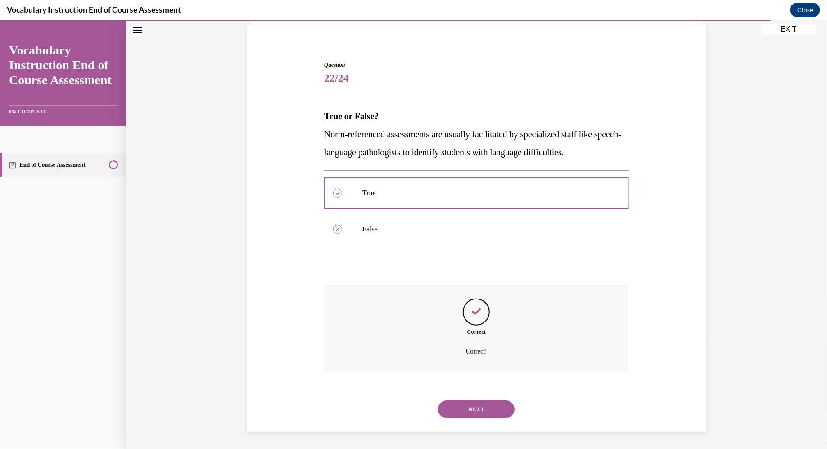
click at [471, 407] on button "NEXT" at bounding box center [476, 409] width 77 height 18
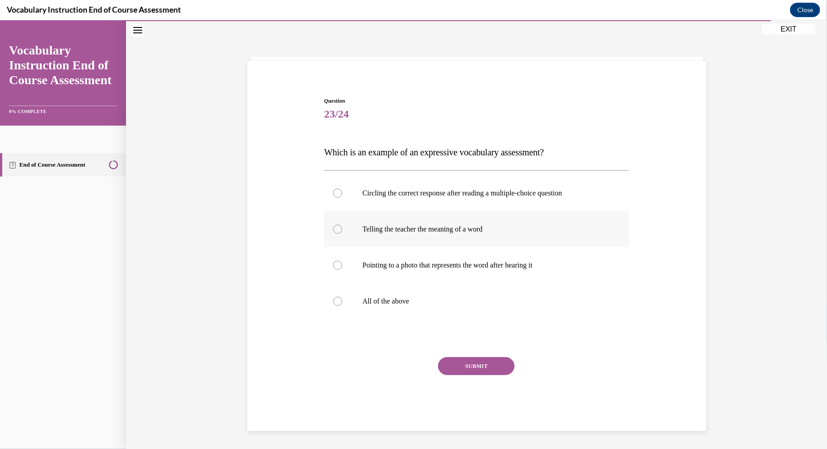
click at [392, 226] on p "Telling the teacher the meaning of a word" at bounding box center [485, 228] width 244 height 9
click at [342, 226] on input "Telling the teacher the meaning of a word" at bounding box center [337, 228] width 9 height 9
radio input "true"
click at [402, 312] on label "All of the above" at bounding box center [476, 301] width 305 height 36
click at [342, 305] on input "All of the above" at bounding box center [337, 300] width 9 height 9
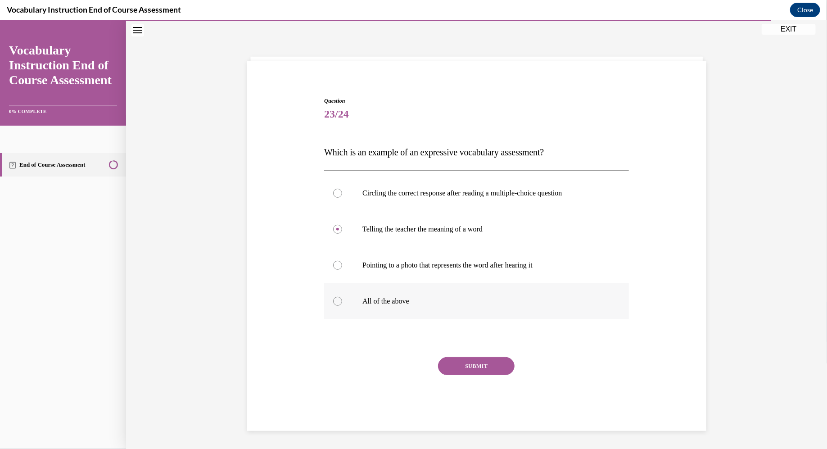
radio input "true"
click at [488, 367] on button "SUBMIT" at bounding box center [476, 366] width 77 height 18
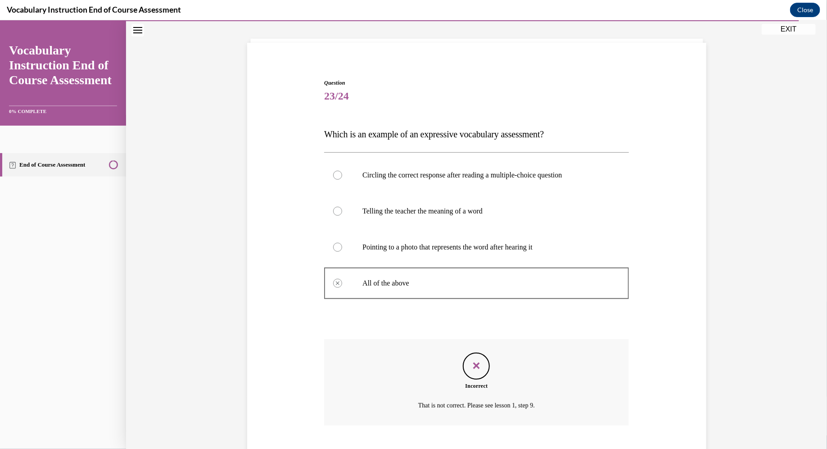
scroll to position [100, 0]
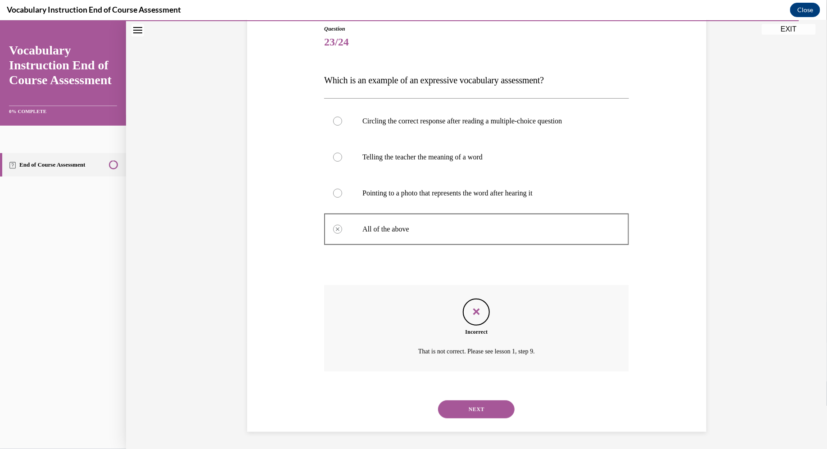
click at [470, 414] on button "NEXT" at bounding box center [476, 409] width 77 height 18
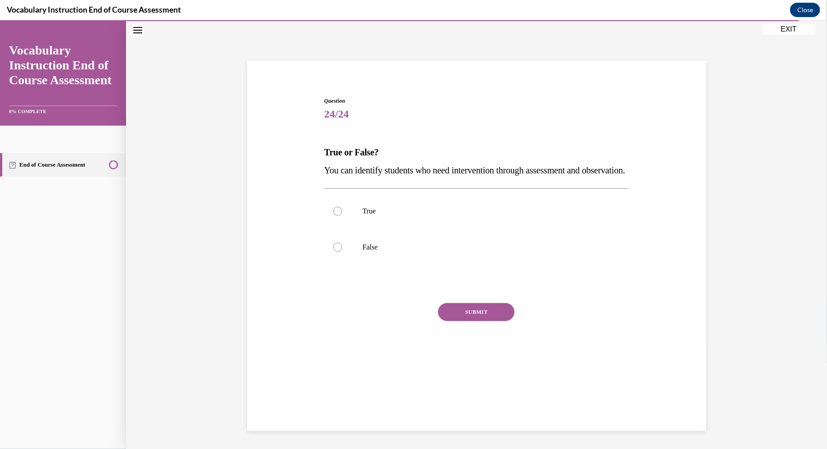
scroll to position [28, 0]
click at [374, 222] on label "True" at bounding box center [476, 211] width 305 height 36
click at [342, 215] on input "True" at bounding box center [337, 210] width 9 height 9
radio input "true"
click at [491, 321] on button "SUBMIT" at bounding box center [476, 312] width 77 height 18
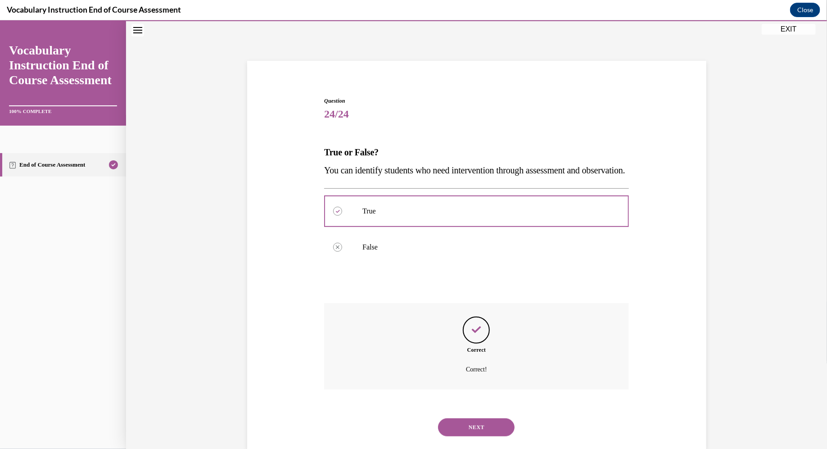
scroll to position [64, 0]
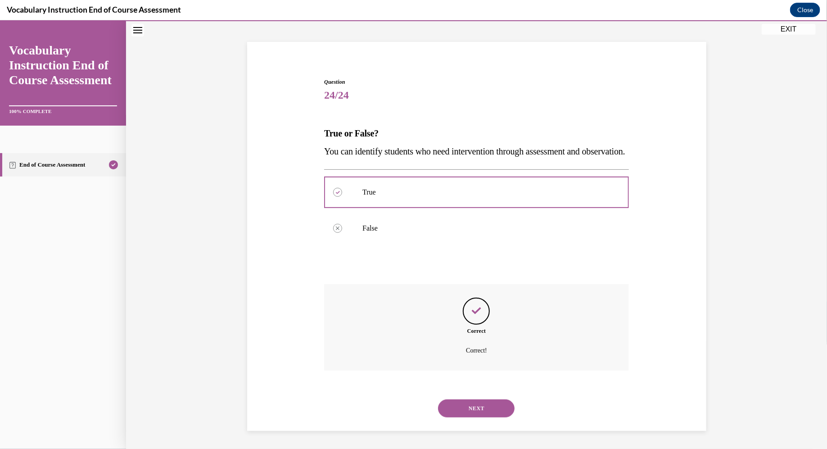
click at [473, 410] on button "NEXT" at bounding box center [476, 408] width 77 height 18
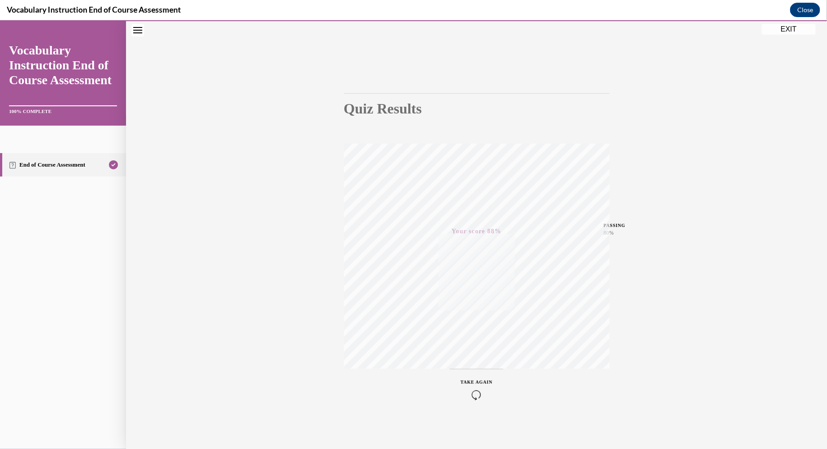
click at [789, 28] on button "EXIT" at bounding box center [789, 28] width 54 height 11
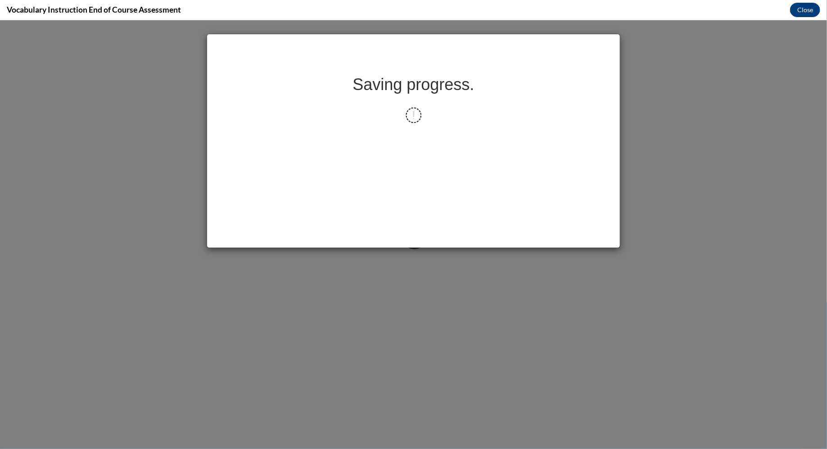
scroll to position [0, 0]
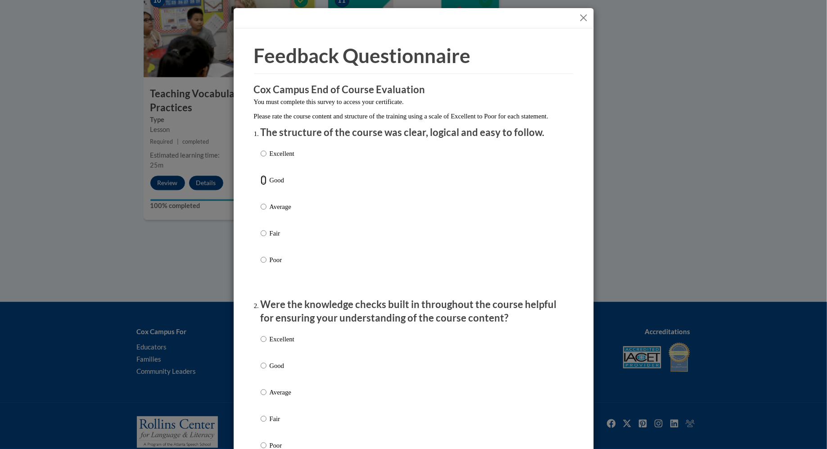
click at [264, 185] on input "Good" at bounding box center [264, 180] width 6 height 10
radio input "true"
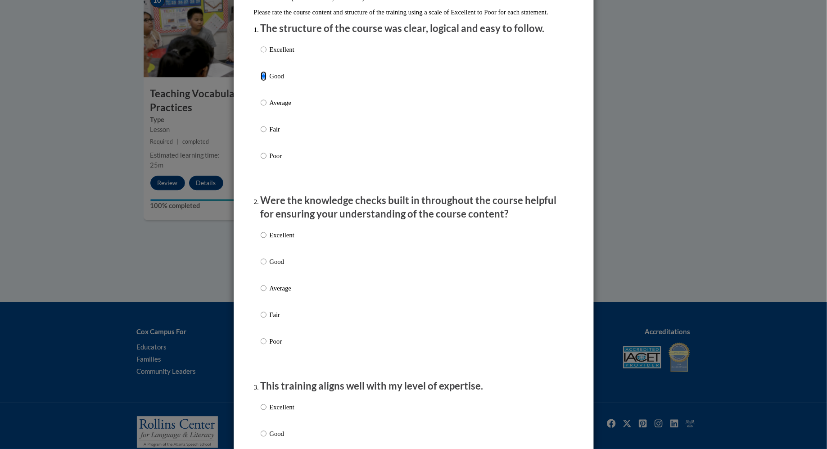
scroll to position [163, 0]
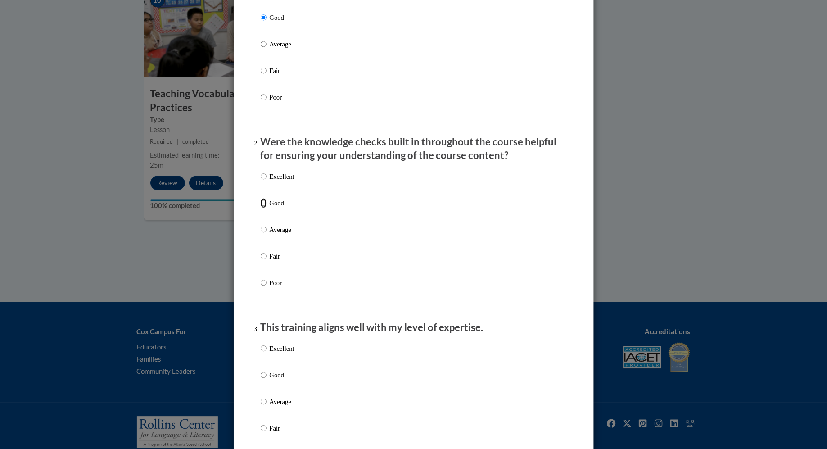
click at [262, 208] on input "Good" at bounding box center [264, 203] width 6 height 10
radio input "true"
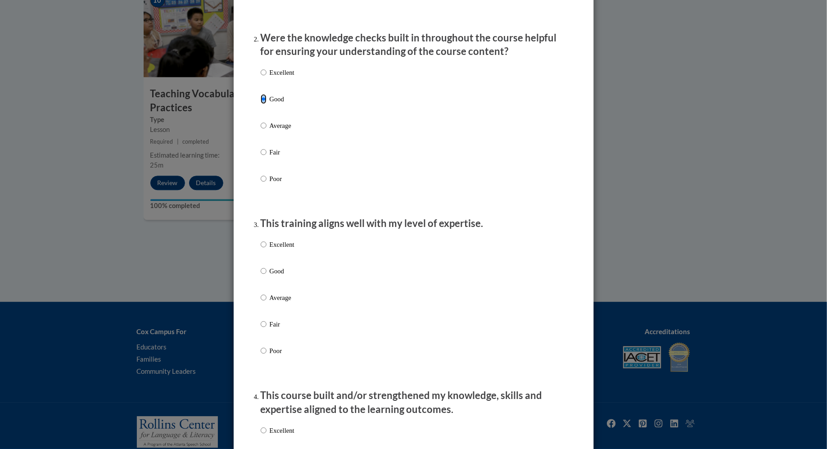
scroll to position [285, 0]
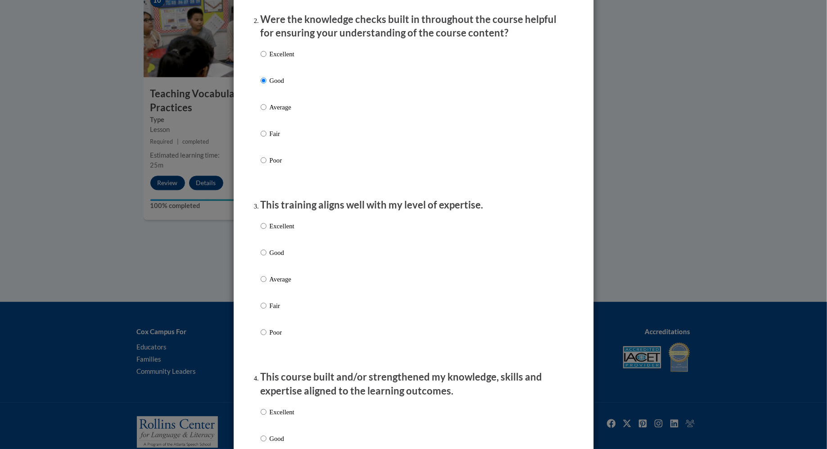
click at [267, 236] on label "Excellent" at bounding box center [278, 233] width 34 height 24
click at [267, 231] on input "Excellent" at bounding box center [264, 226] width 6 height 10
radio input "true"
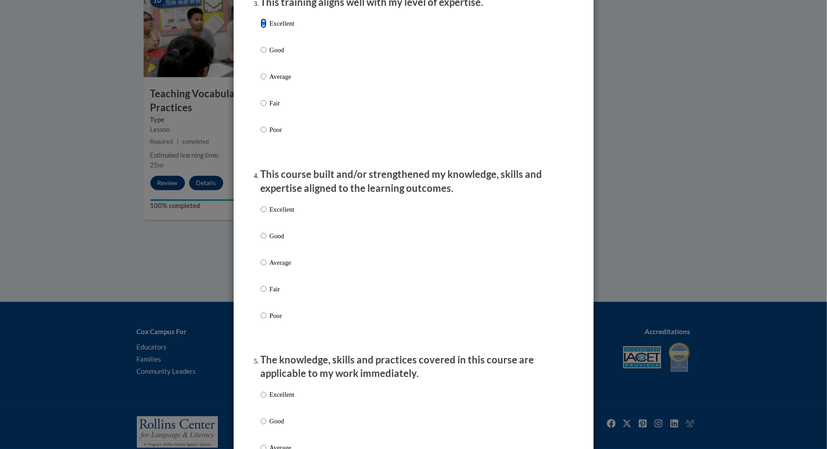
scroll to position [508, 0]
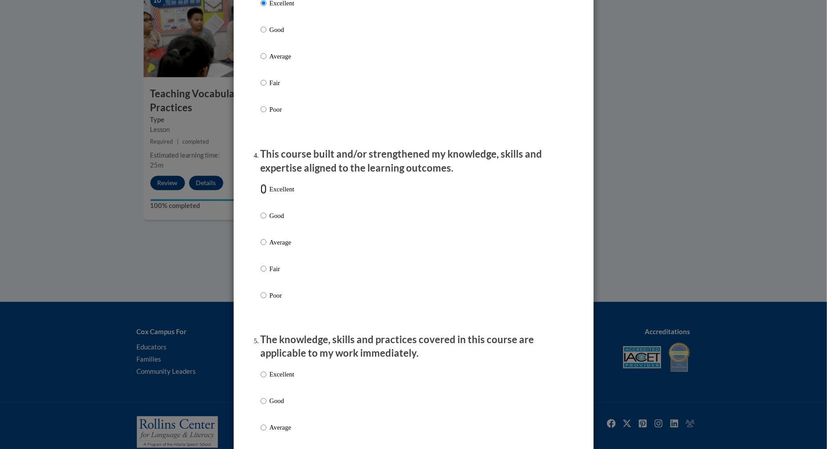
click at [264, 194] on input "Excellent" at bounding box center [264, 189] width 6 height 10
radio input "true"
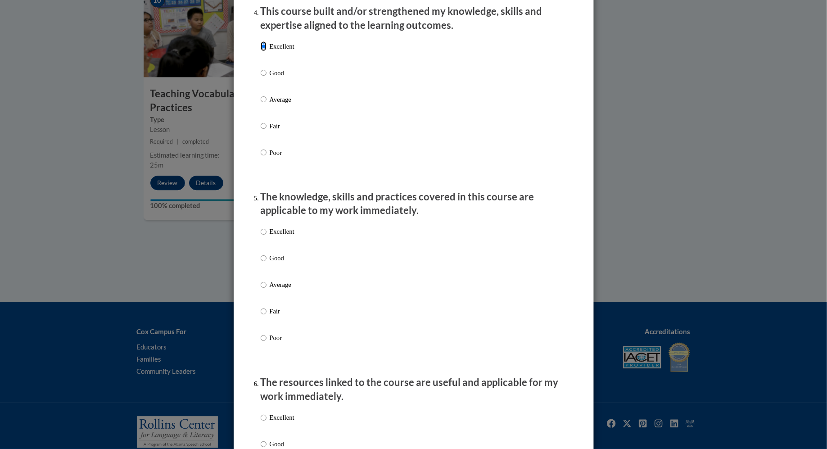
scroll to position [653, 0]
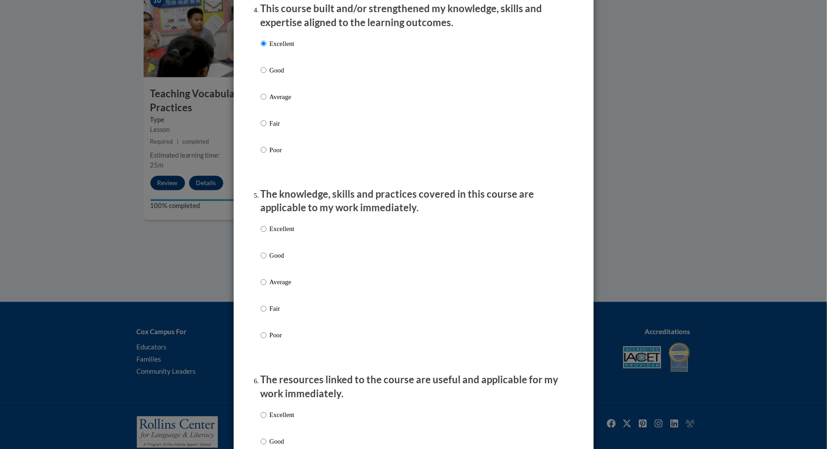
click at [279, 243] on label "Excellent" at bounding box center [278, 236] width 34 height 24
click at [267, 234] on input "Excellent" at bounding box center [264, 229] width 6 height 10
radio input "true"
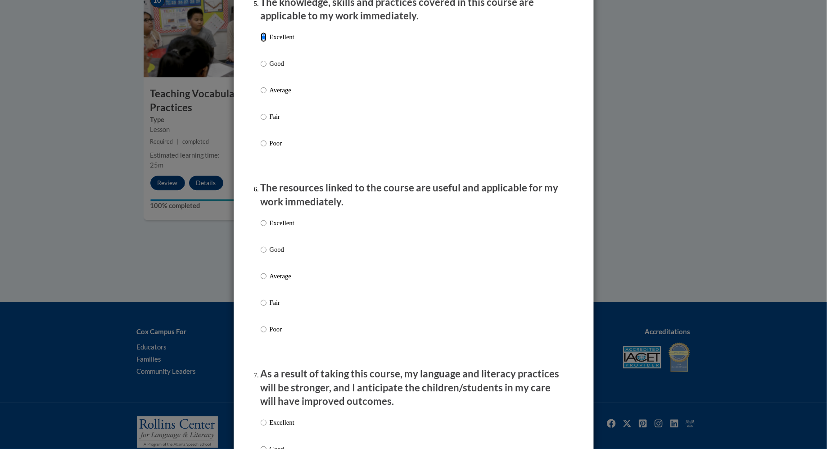
scroll to position [848, 0]
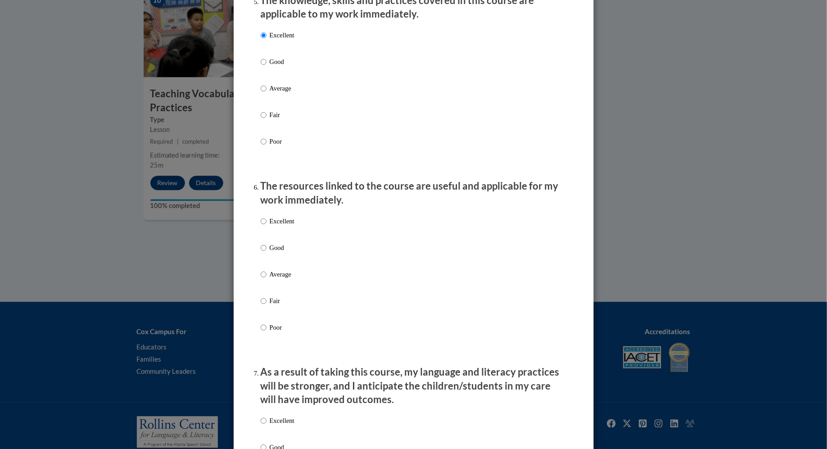
click at [273, 253] on p "Good" at bounding box center [282, 248] width 25 height 10
click at [267, 253] on input "Good" at bounding box center [264, 248] width 6 height 10
radio input "true"
click at [284, 226] on p "Excellent" at bounding box center [282, 221] width 25 height 10
click at [267, 226] on input "Excellent" at bounding box center [264, 221] width 6 height 10
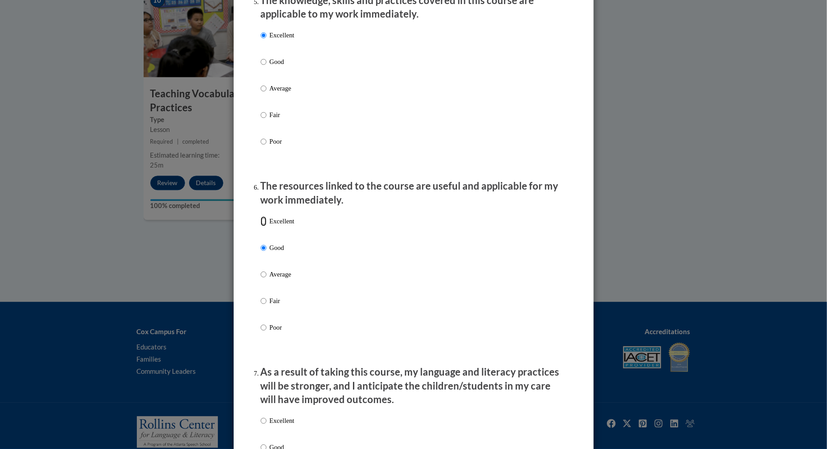
radio input "true"
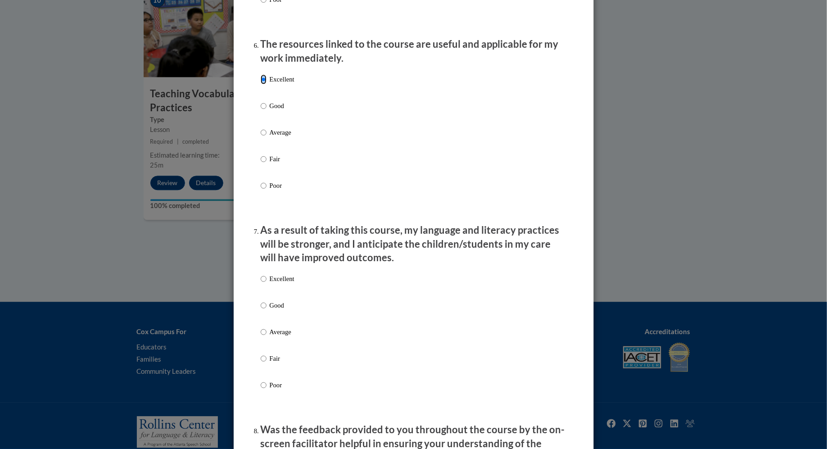
scroll to position [994, 0]
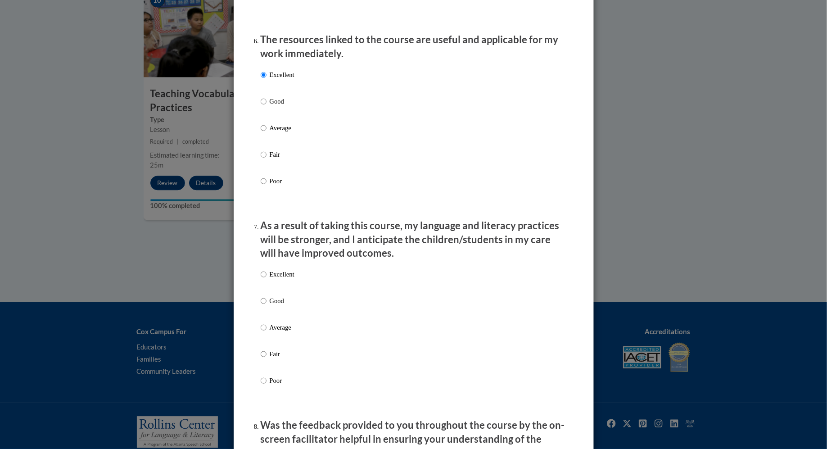
click at [274, 306] on p "Good" at bounding box center [282, 301] width 25 height 10
click at [267, 306] on input "Good" at bounding box center [264, 301] width 6 height 10
radio input "true"
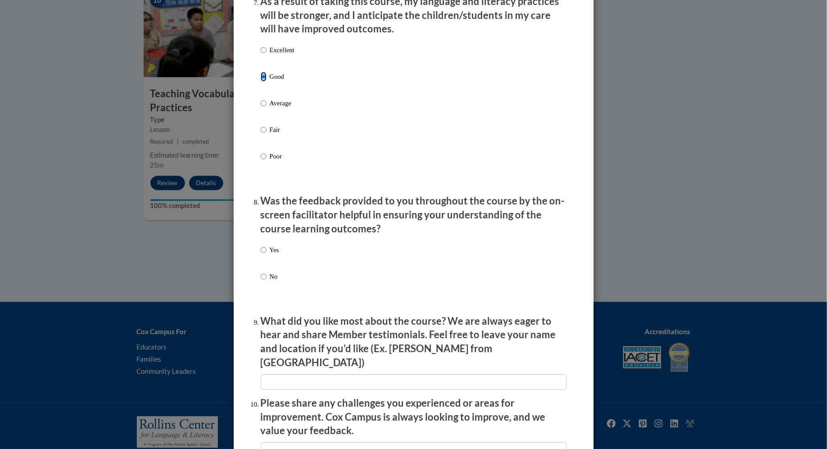
scroll to position [1223, 0]
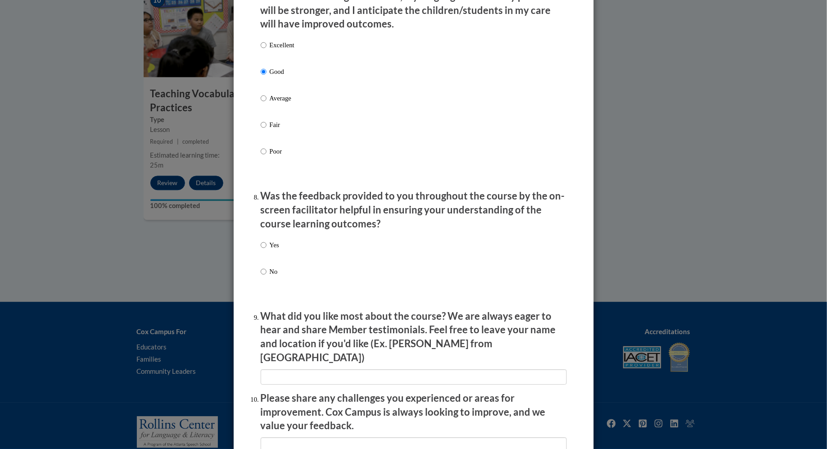
click at [271, 250] on p "Yes" at bounding box center [274, 245] width 9 height 10
click at [267, 250] on input "Yes" at bounding box center [264, 245] width 6 height 10
radio input "true"
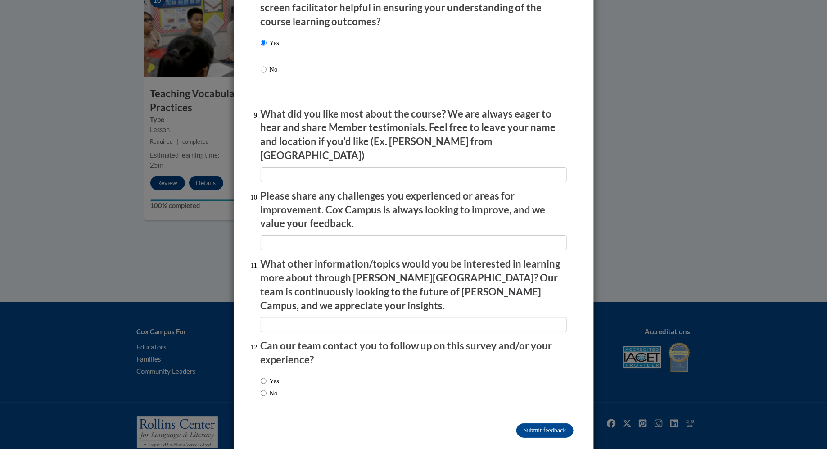
click at [276, 388] on label "No" at bounding box center [269, 393] width 17 height 10
click at [267, 388] on input "No" at bounding box center [264, 393] width 6 height 10
radio input "true"
click at [536, 423] on input "Submit feedback" at bounding box center [545, 430] width 57 height 14
